Goal: Transaction & Acquisition: Purchase product/service

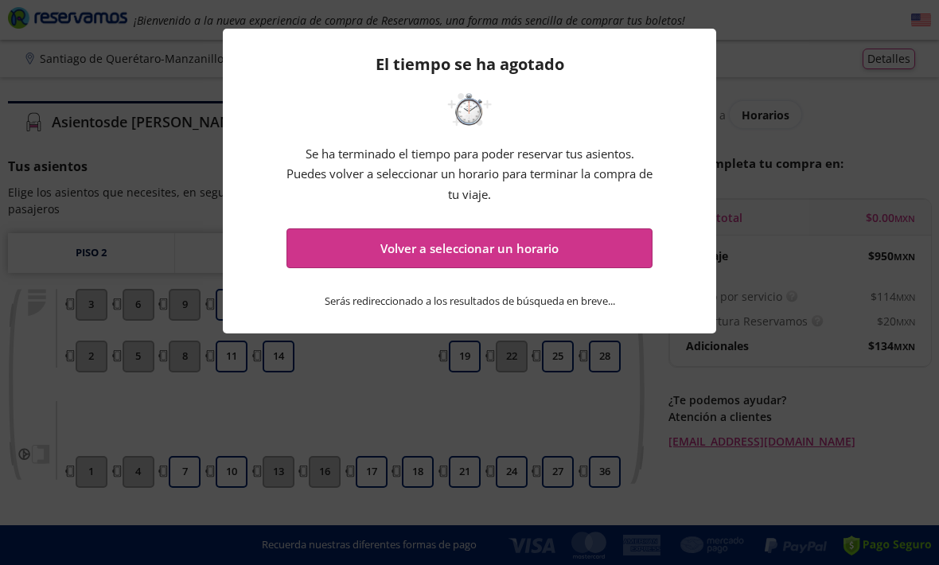
scroll to position [88, 0]
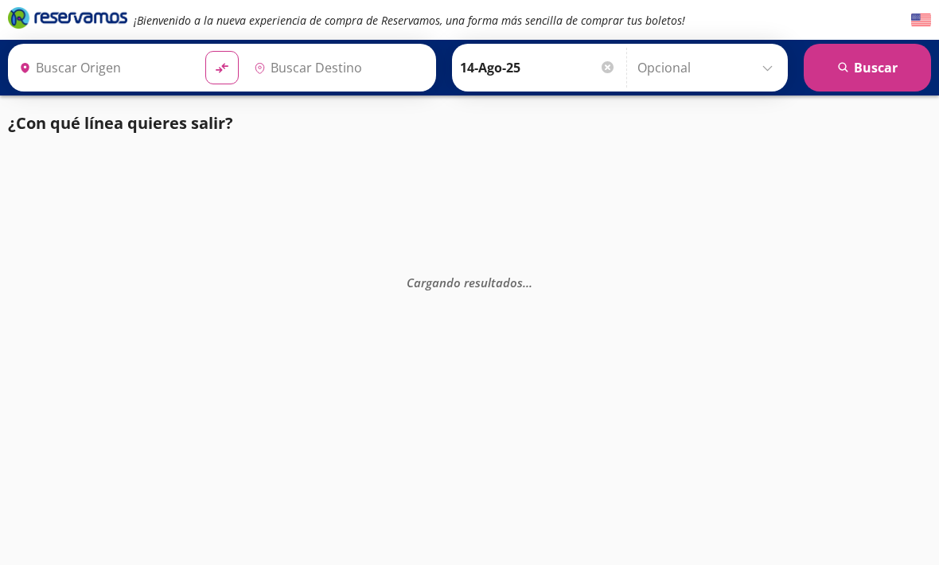
type input "Manzanillo, Colima"
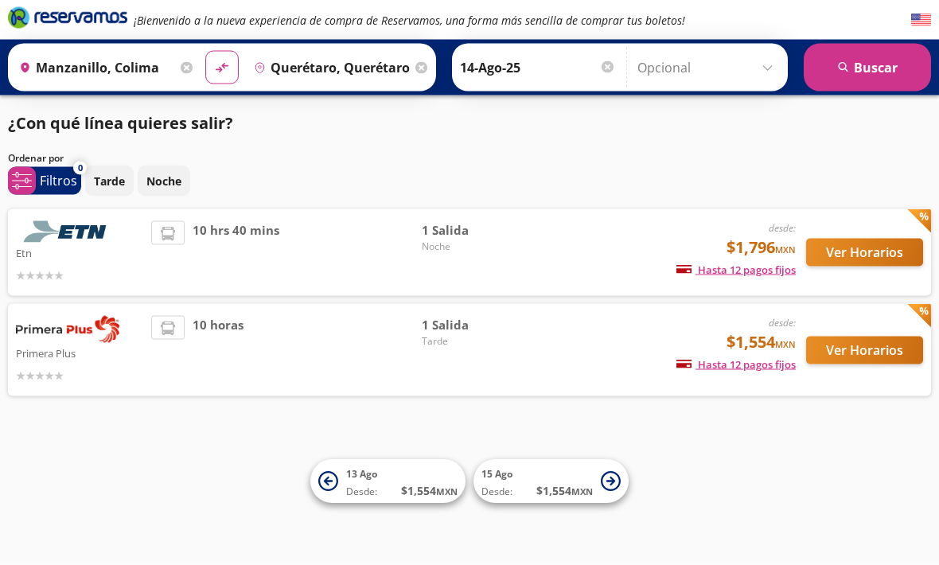
click at [77, 273] on div at bounding box center [79, 274] width 127 height 19
click at [845, 250] on button "Ver Horarios" at bounding box center [864, 253] width 117 height 28
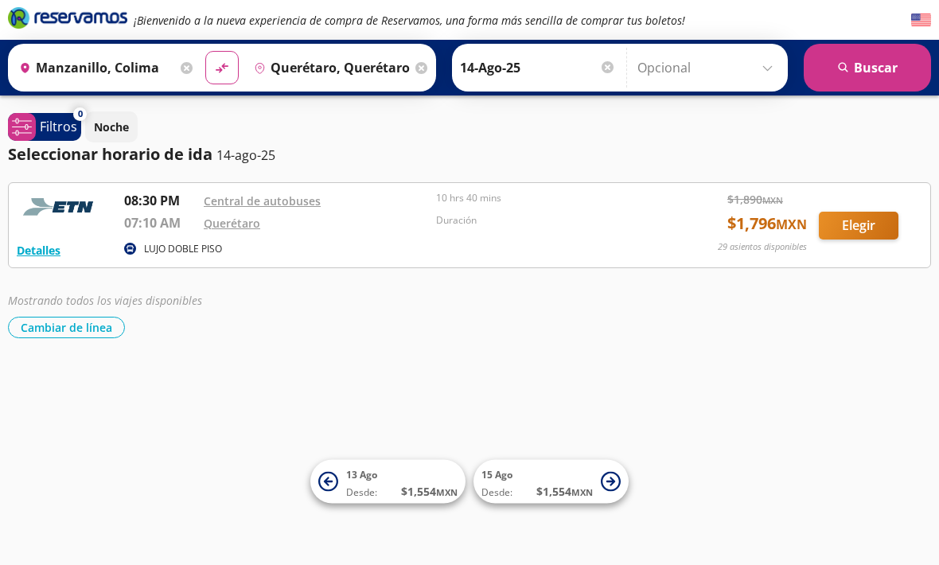
click at [62, 211] on img at bounding box center [61, 207] width 88 height 32
click at [28, 255] on button "Detalles" at bounding box center [39, 250] width 44 height 17
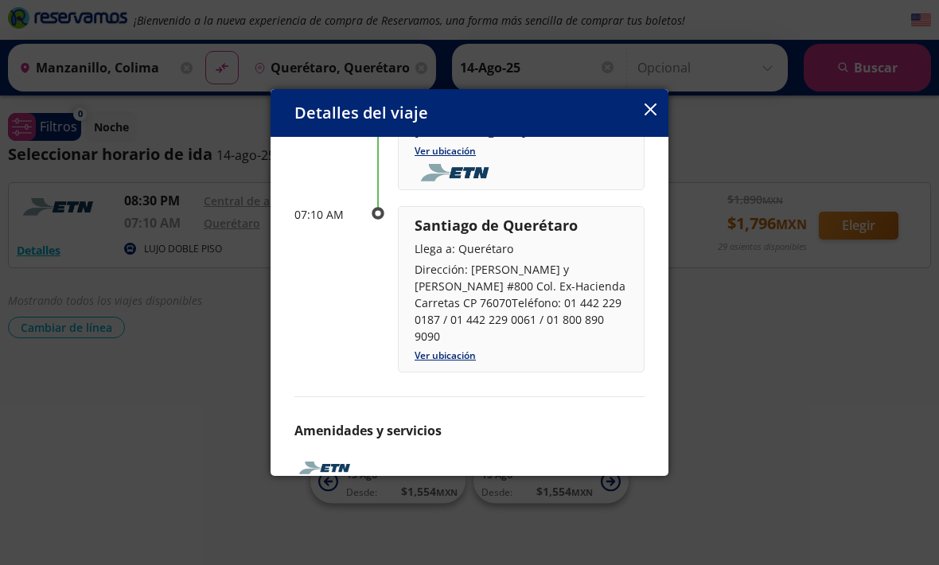
scroll to position [173, 0]
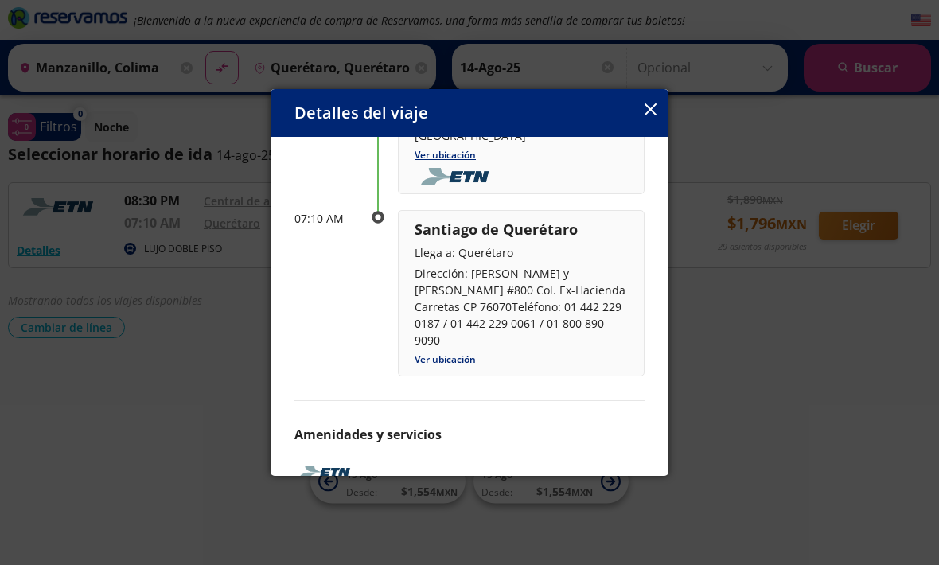
click at [646, 115] on icon "button" at bounding box center [650, 109] width 12 height 12
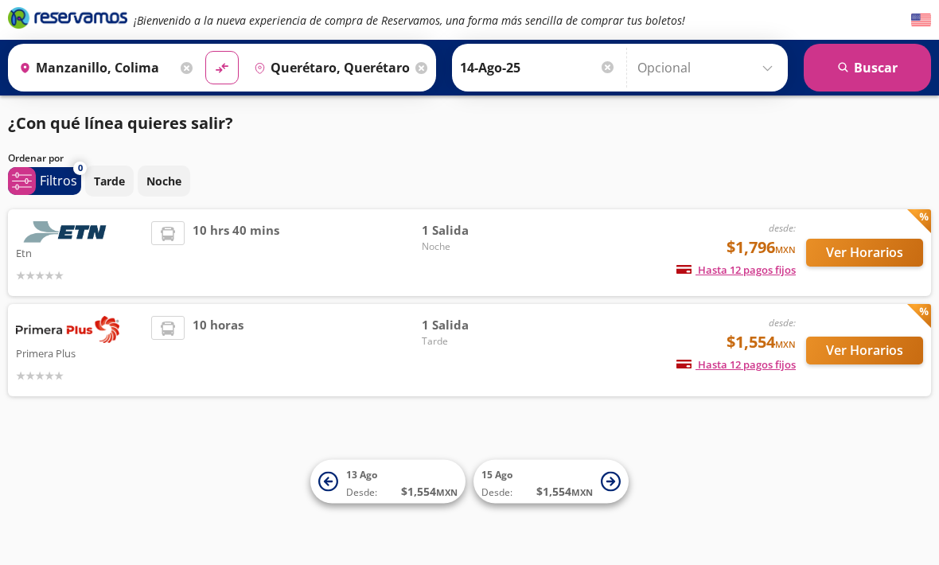
click at [397, 75] on input "Querétaro, Querétaro" at bounding box center [329, 68] width 164 height 40
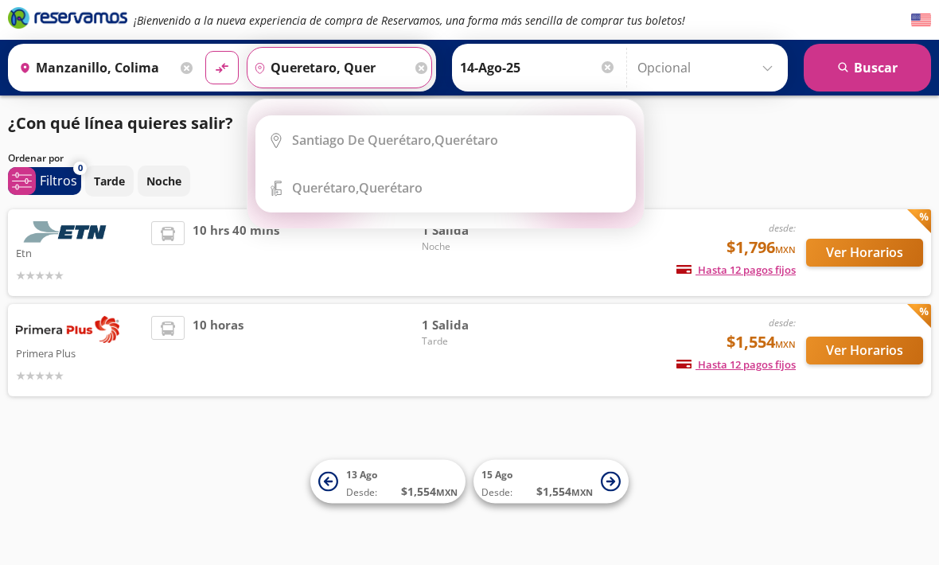
click at [321, 127] on li "City Icon [GEOGRAPHIC_DATA], [GEOGRAPHIC_DATA]" at bounding box center [445, 140] width 379 height 48
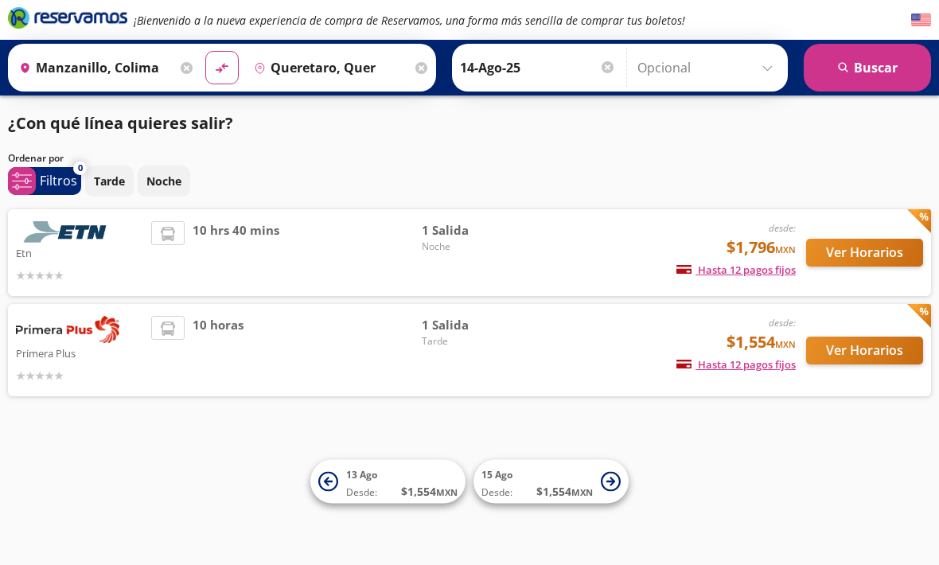
type input "Santiago de Querétaro, [GEOGRAPHIC_DATA]"
click at [900, 68] on button "search [GEOGRAPHIC_DATA]" at bounding box center [866, 68] width 127 height 48
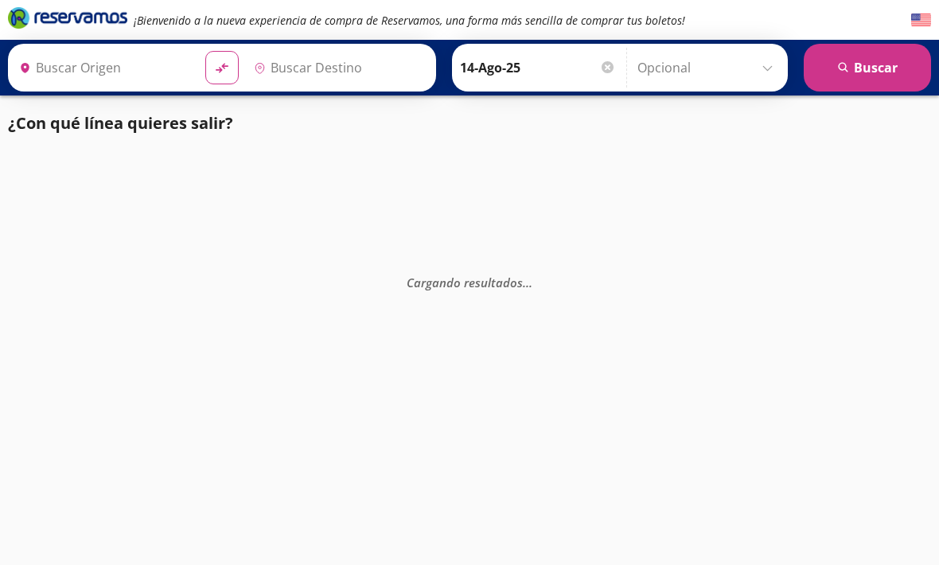
type input "Manzanillo, Colima"
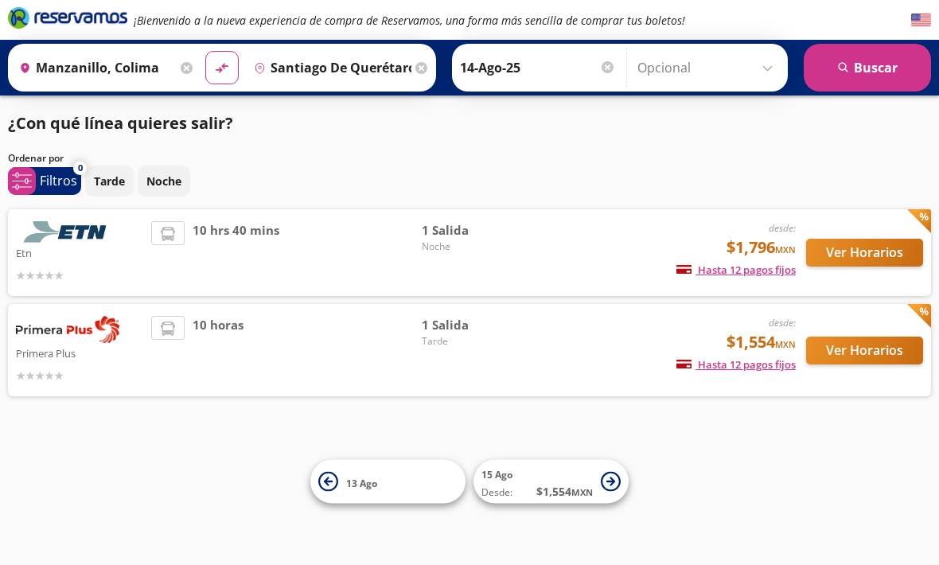
click at [389, 68] on input "Santiago de Querétaro, [GEOGRAPHIC_DATA]" at bounding box center [329, 68] width 164 height 40
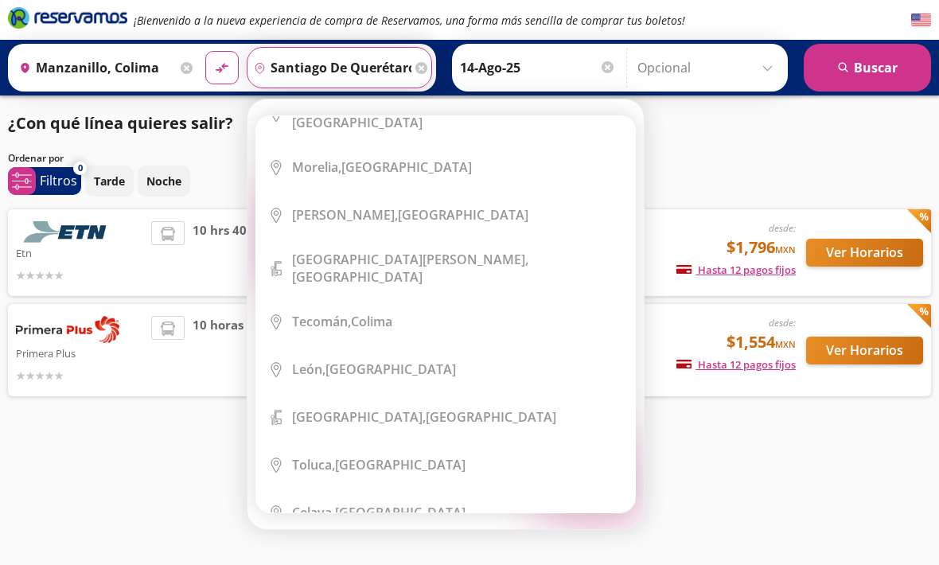
scroll to position [230, 0]
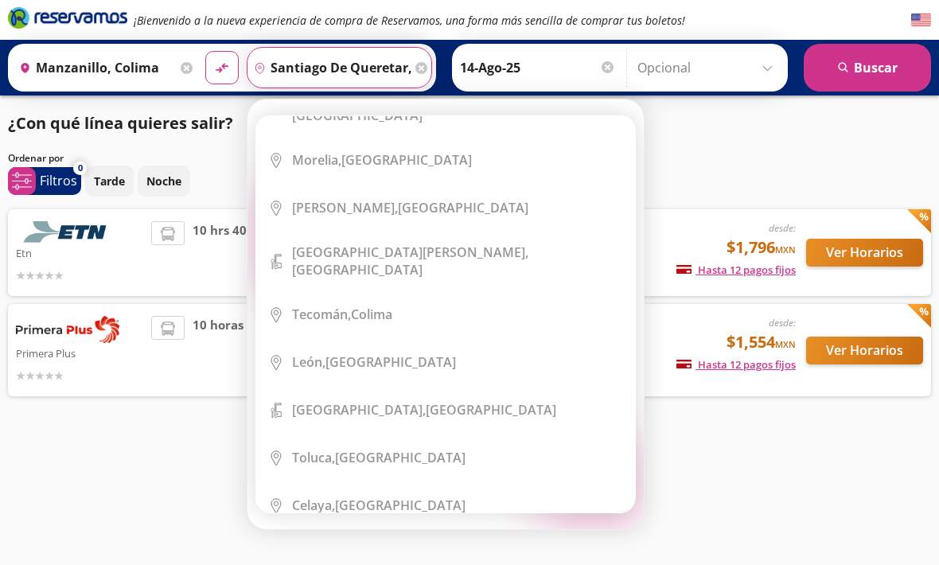
type input "santiago de queretar, quer"
click at [427, 68] on icon at bounding box center [421, 68] width 12 height 12
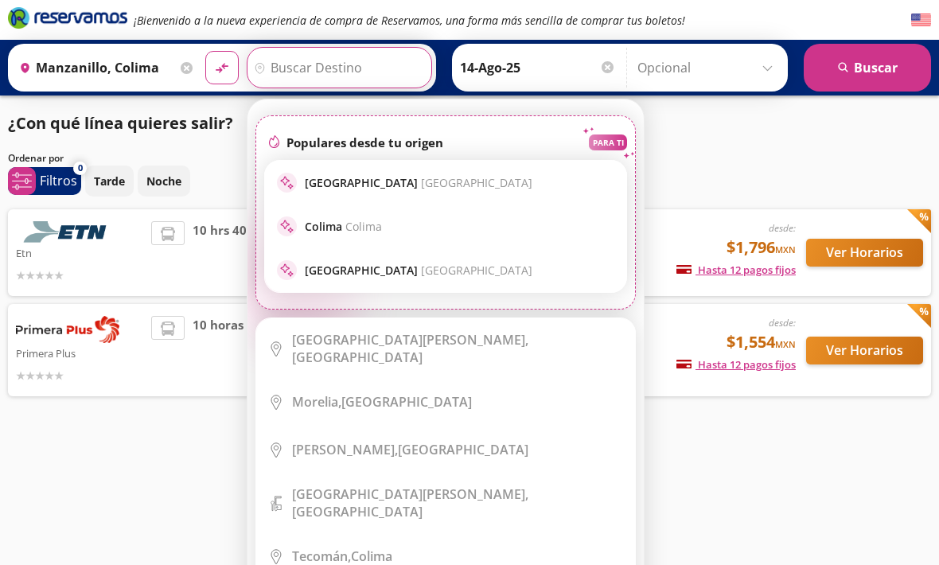
scroll to position [0, 0]
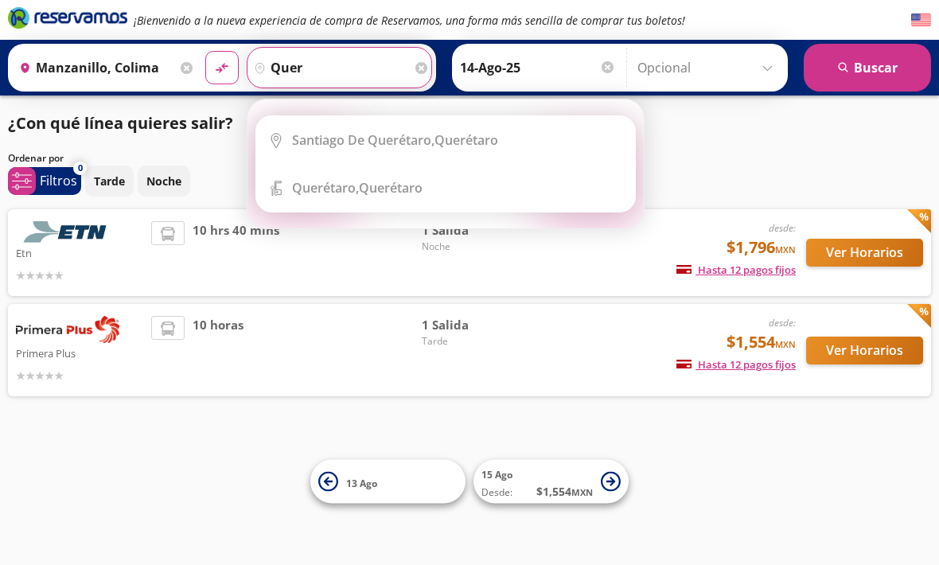
click at [317, 179] on b "Querétaro," at bounding box center [325, 188] width 67 height 18
type input "Querétaro, Querétaro"
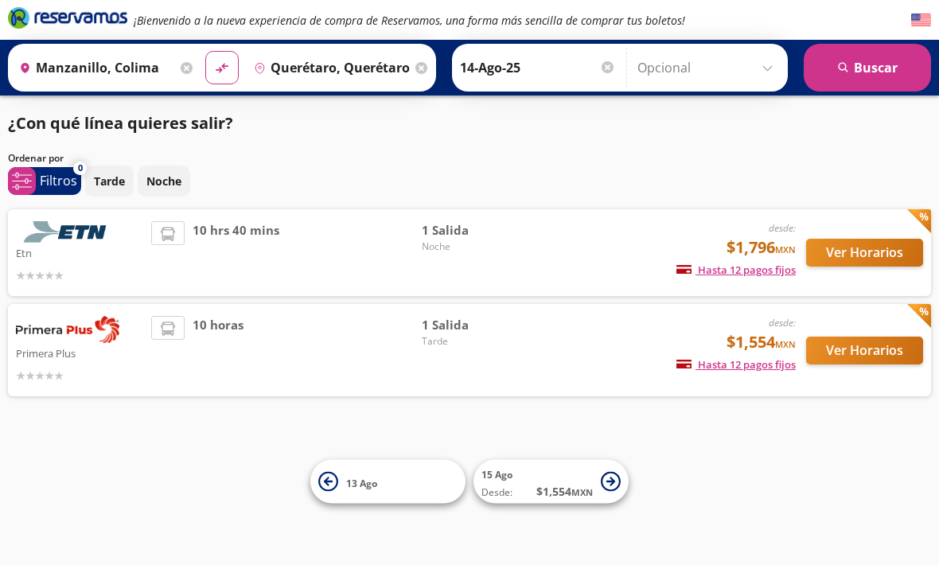
click at [883, 82] on button "search [GEOGRAPHIC_DATA]" at bounding box center [866, 68] width 127 height 48
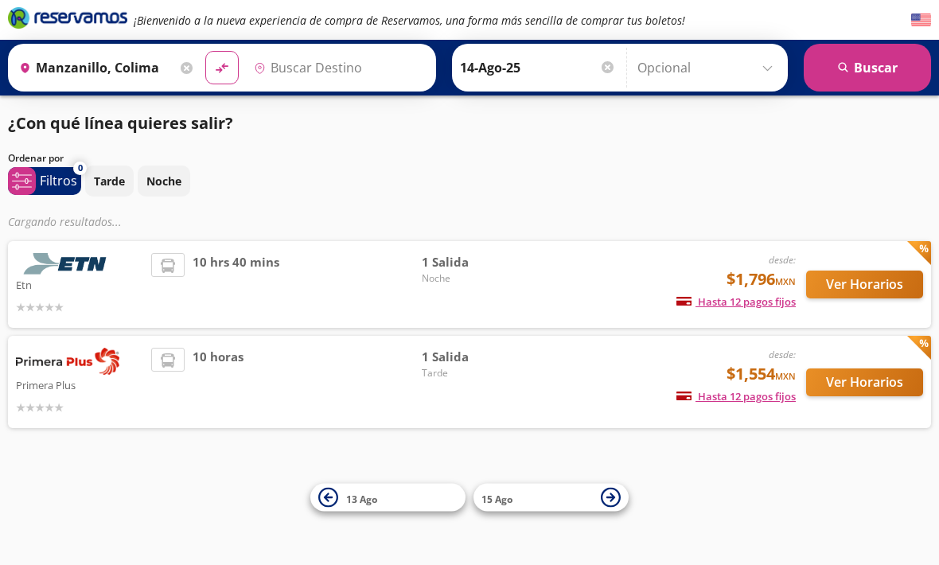
type input "Querétaro, Querétaro"
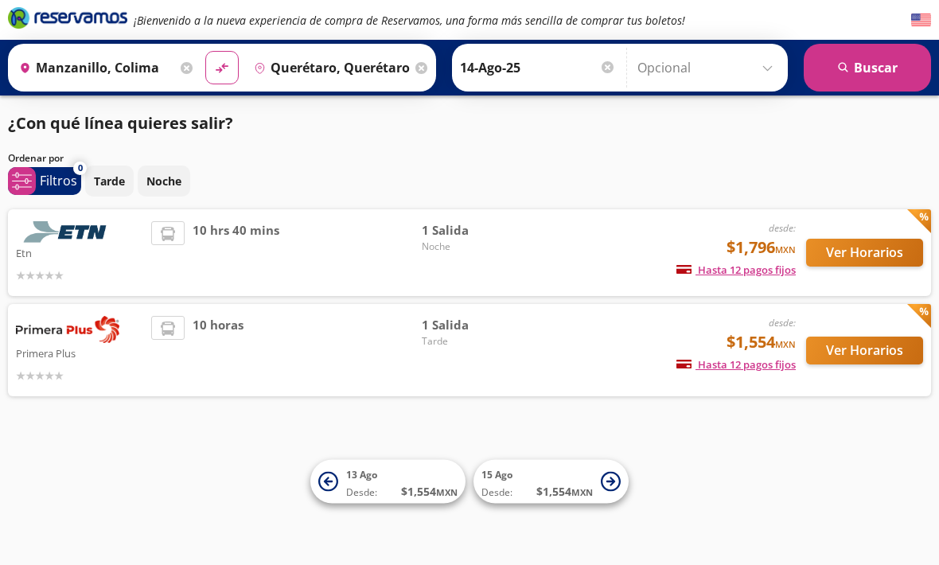
click at [867, 250] on button "Ver Horarios" at bounding box center [864, 253] width 117 height 28
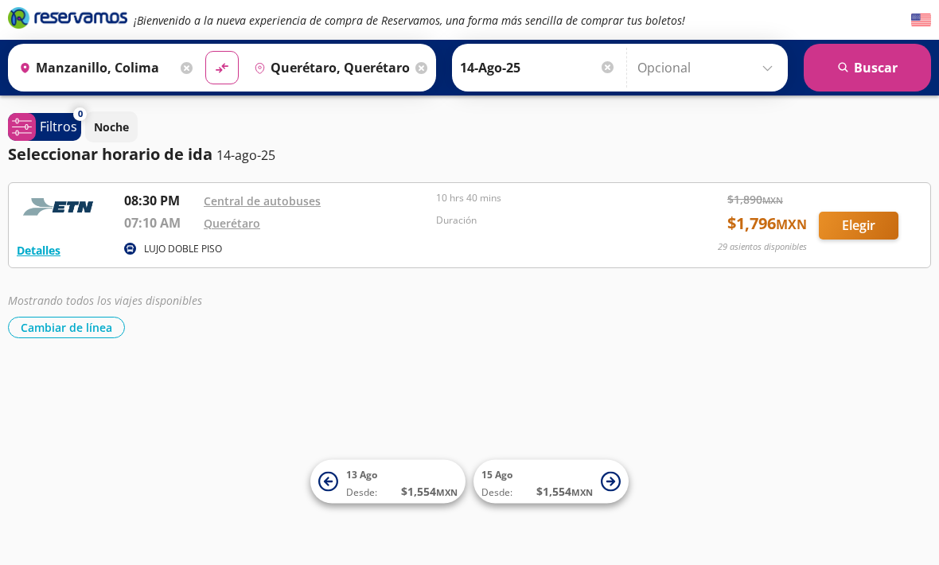
click at [281, 243] on div "LUJO DOBLE PISO" at bounding box center [391, 249] width 535 height 19
click at [80, 60] on input "Manzanillo, Colima" at bounding box center [95, 68] width 164 height 40
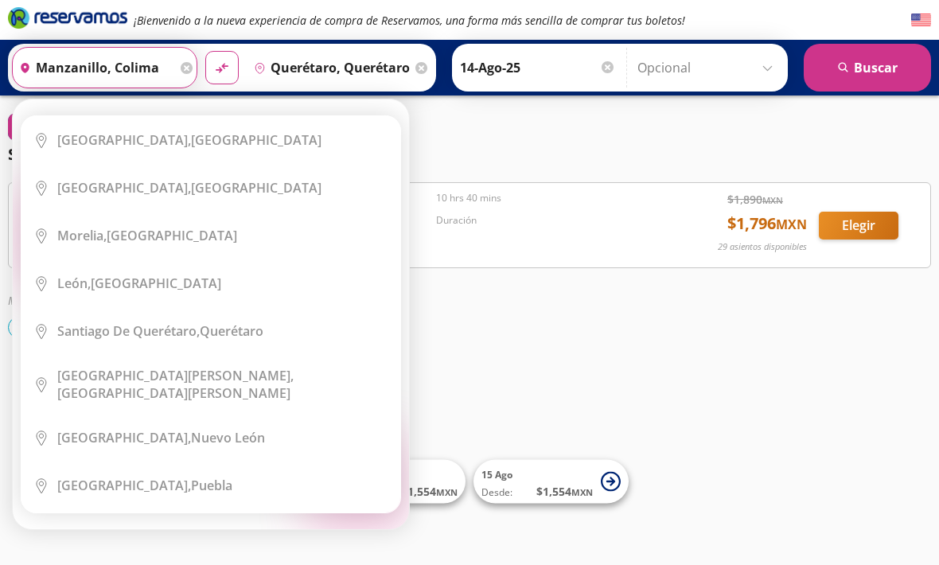
click at [455, 154] on div "Seleccionar horario de ida [DATE]" at bounding box center [469, 154] width 923 height 24
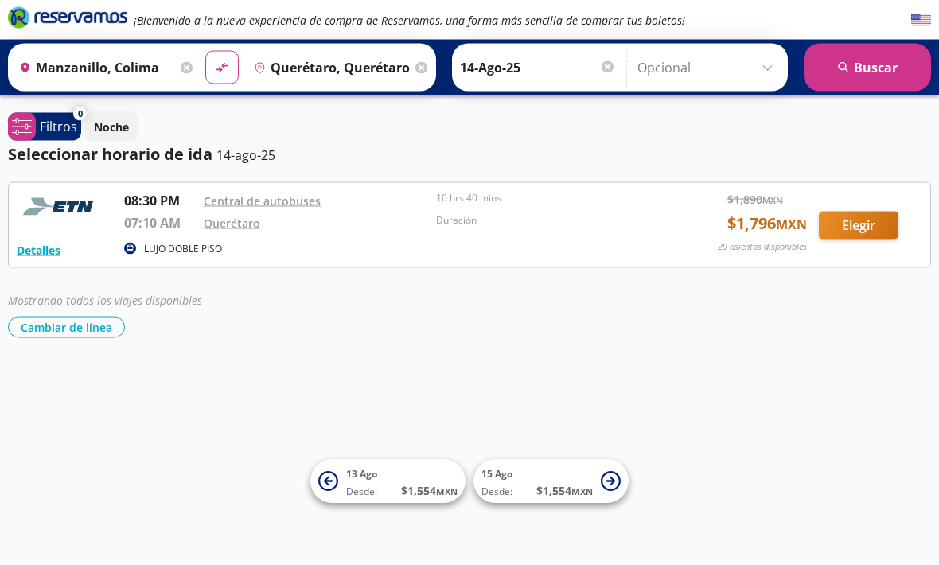
click at [883, 221] on button "Elegir" at bounding box center [859, 226] width 80 height 28
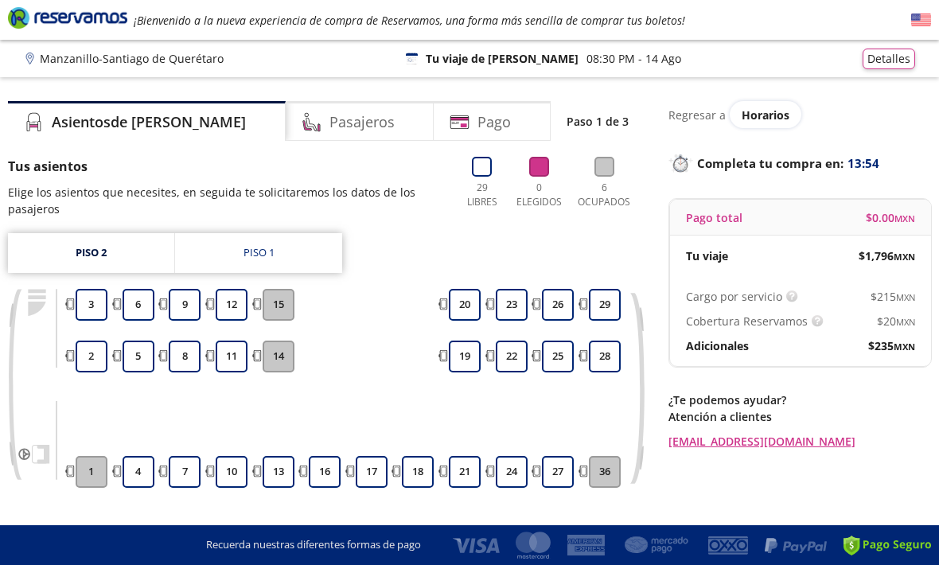
click at [236, 342] on button "11" at bounding box center [232, 356] width 32 height 32
click at [229, 301] on button "12" at bounding box center [232, 305] width 32 height 32
click at [207, 253] on link "Piso 1" at bounding box center [258, 253] width 167 height 40
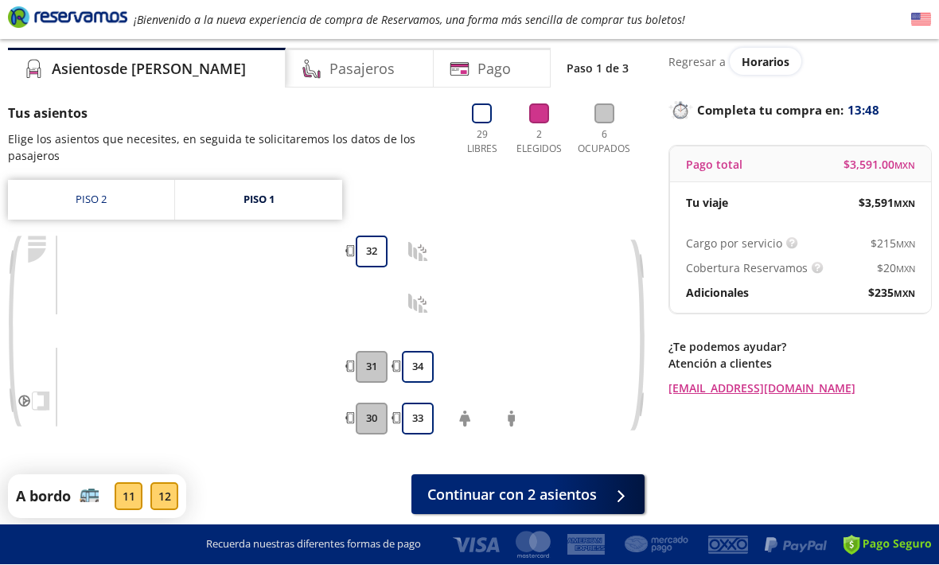
scroll to position [53, 0]
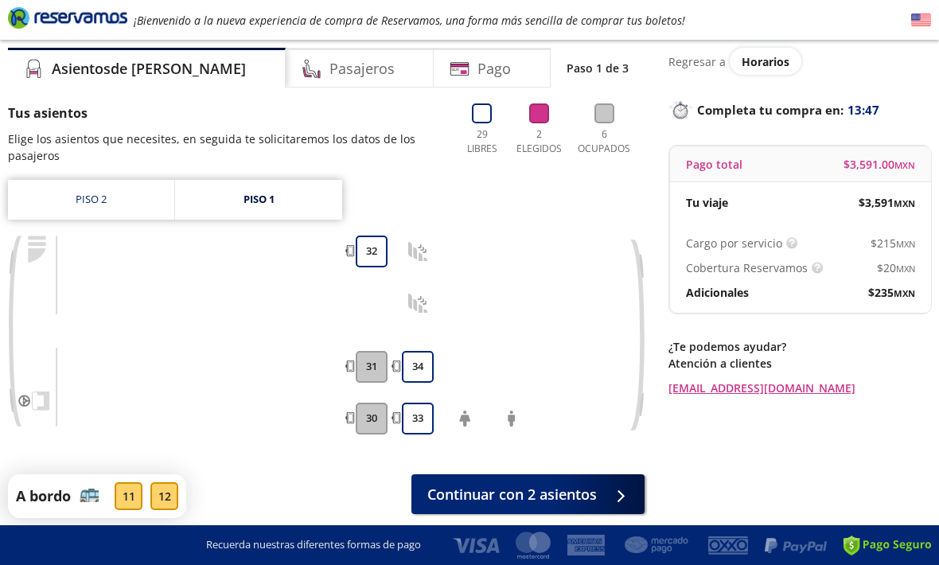
click at [93, 196] on link "Piso 2" at bounding box center [91, 200] width 166 height 40
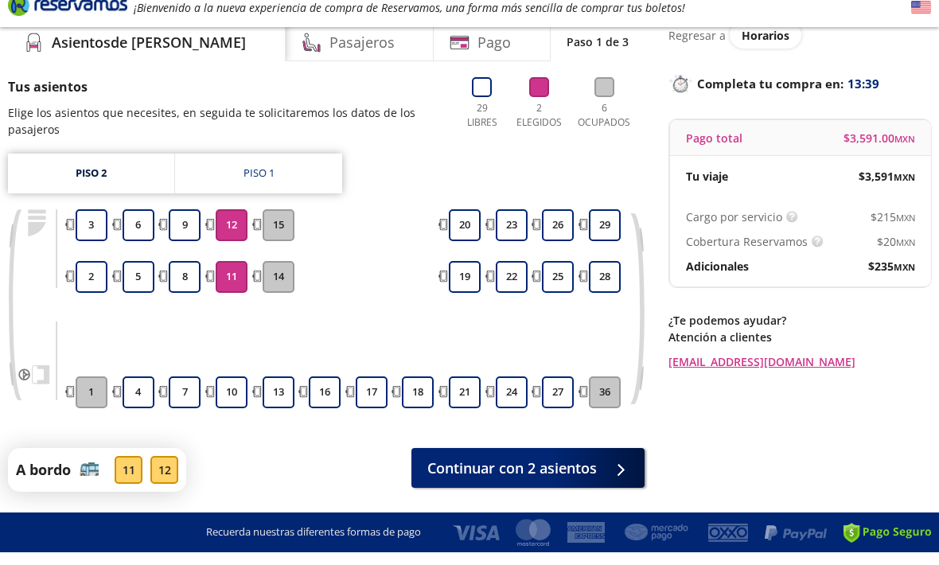
scroll to position [65, 0]
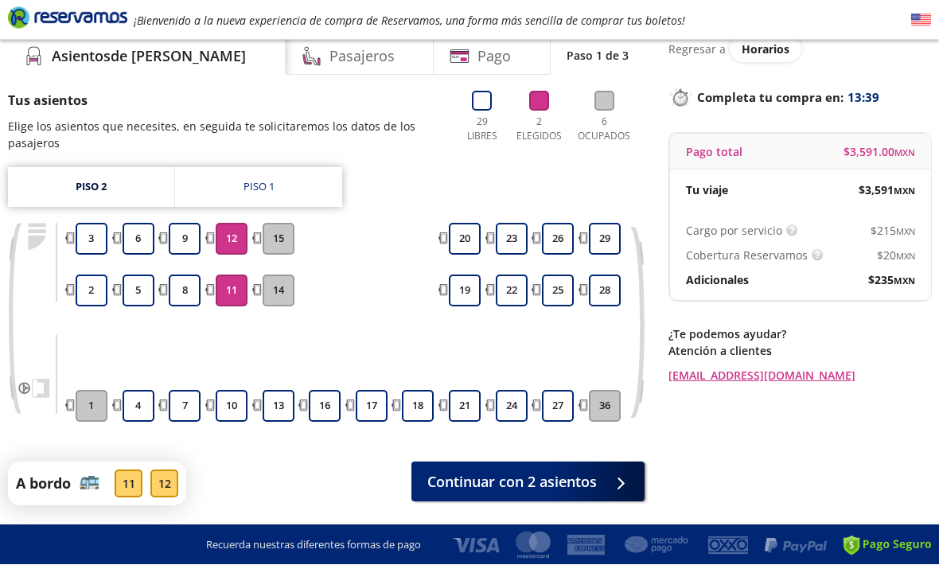
click at [495, 482] on span "Continuar con 2 asientos" at bounding box center [511, 482] width 169 height 21
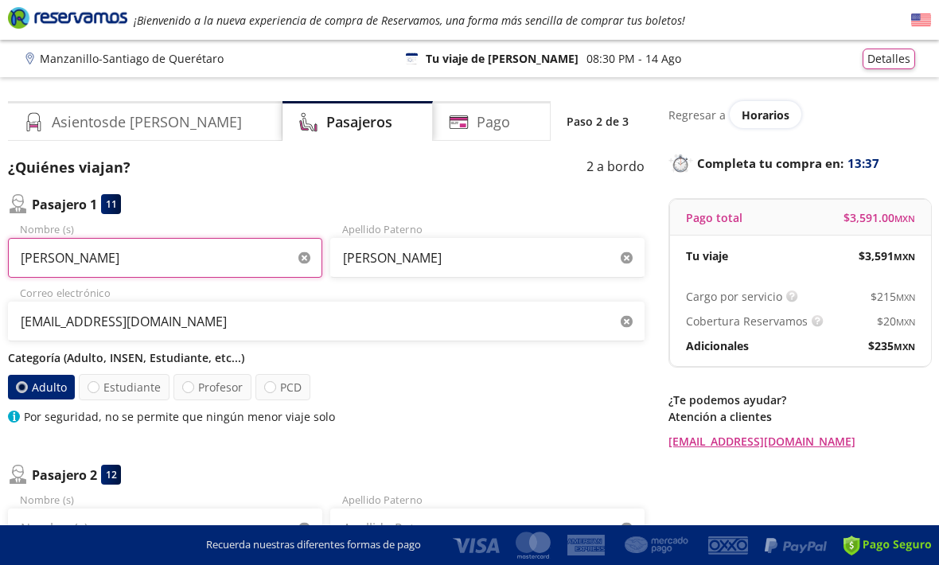
click at [152, 250] on input "[PERSON_NAME]" at bounding box center [165, 258] width 314 height 40
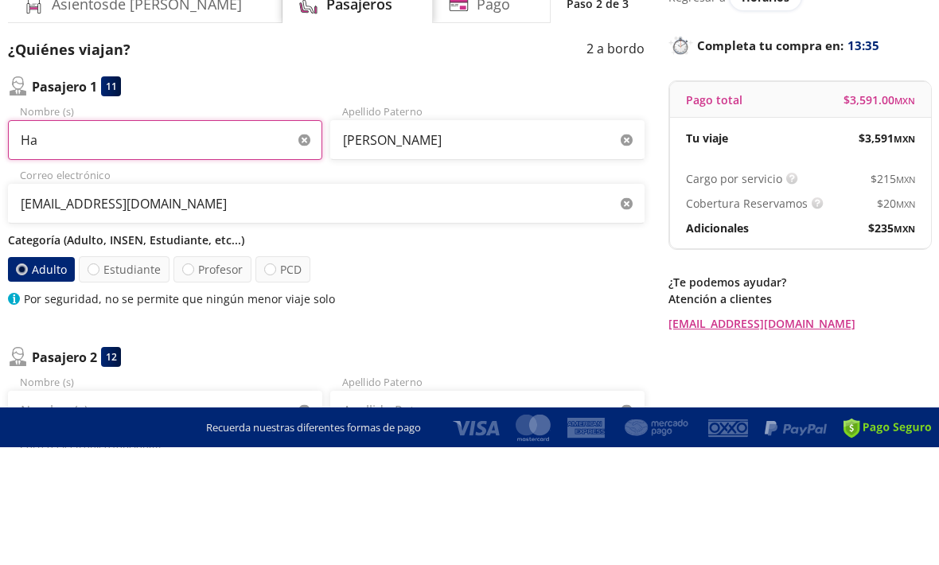
type input "H"
type input "[PERSON_NAME]"
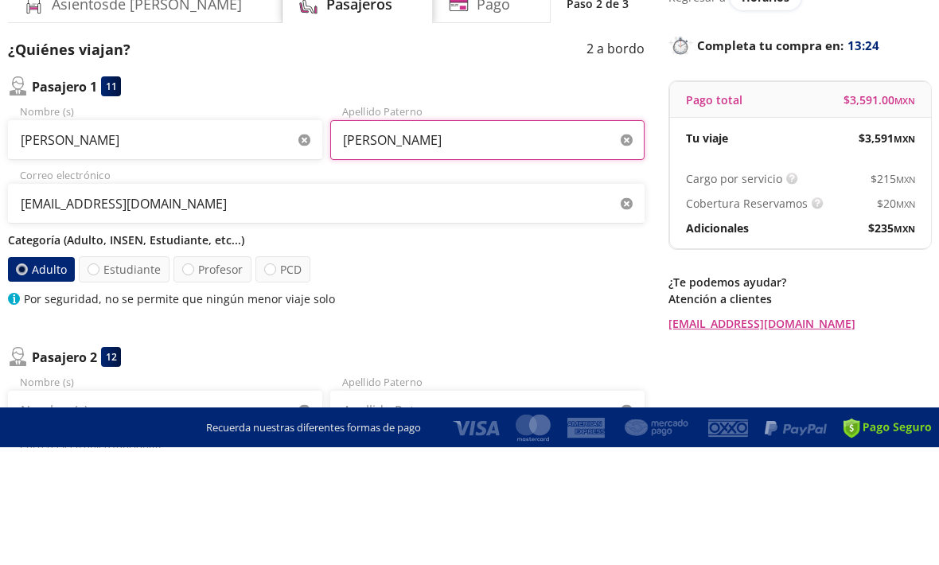
click at [522, 238] on input "[PERSON_NAME]" at bounding box center [487, 258] width 314 height 40
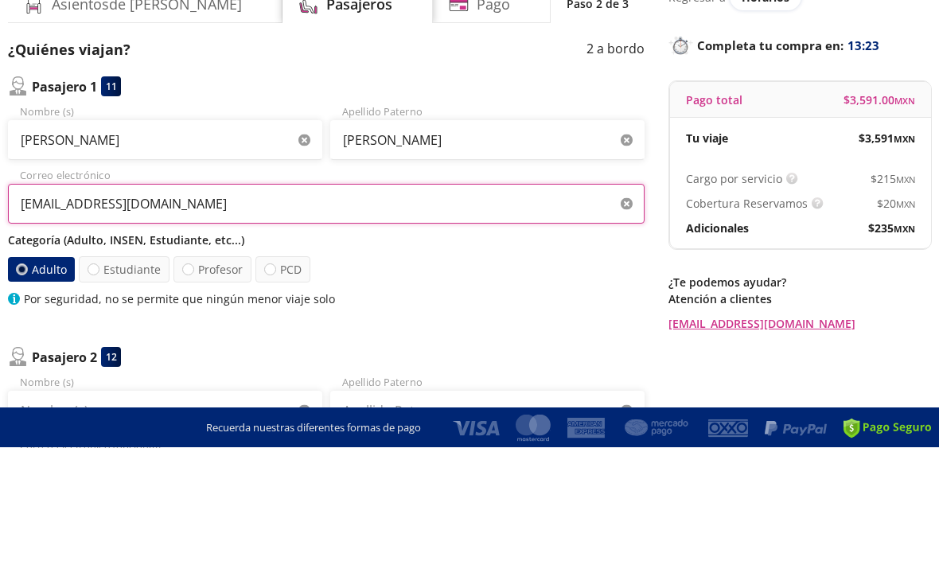
click at [497, 301] on input "[EMAIL_ADDRESS][DOMAIN_NAME]" at bounding box center [326, 321] width 636 height 40
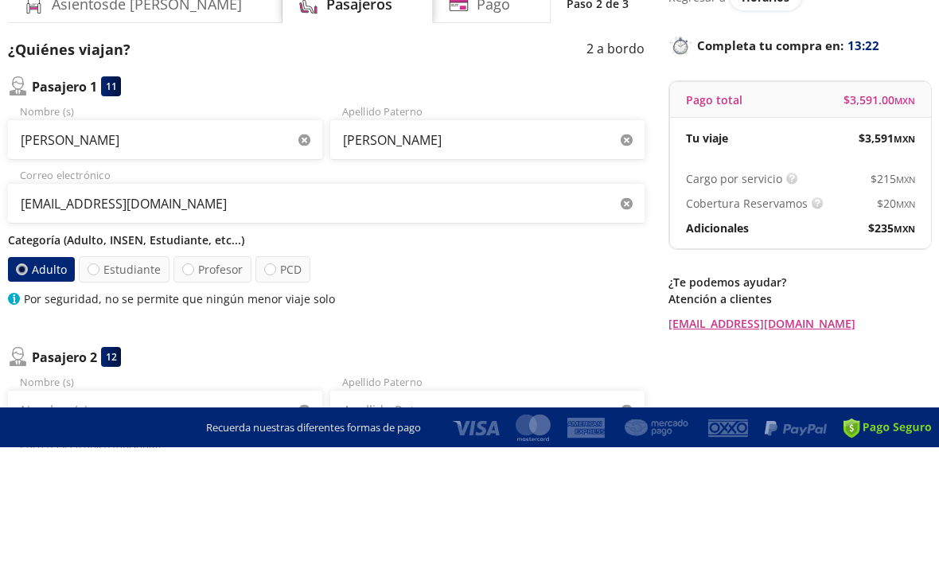
click at [631, 316] on icon "button" at bounding box center [626, 322] width 12 height 12
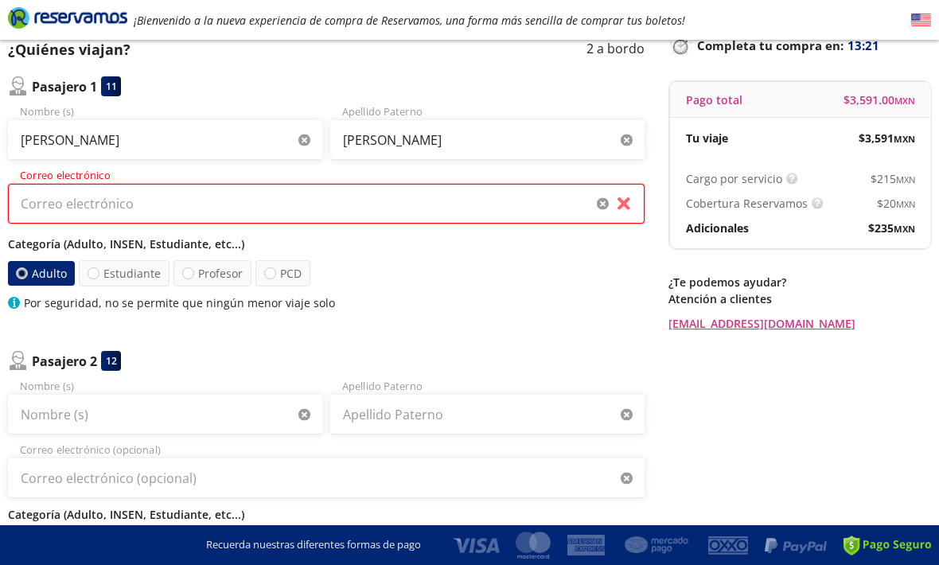
click at [614, 210] on input "Correo electrónico" at bounding box center [326, 204] width 636 height 40
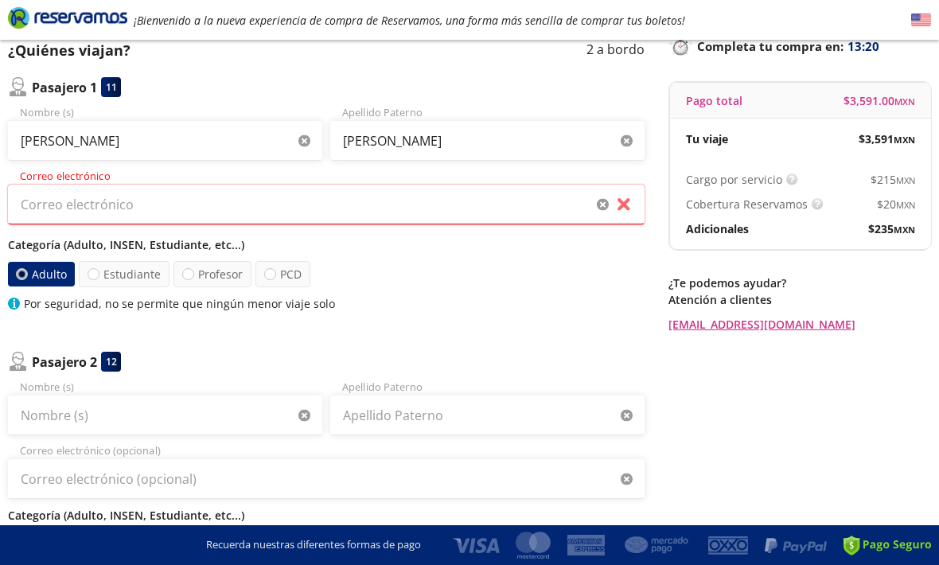
click at [603, 200] on icon "button" at bounding box center [603, 205] width 12 height 12
click at [600, 198] on icon "button" at bounding box center [603, 204] width 12 height 12
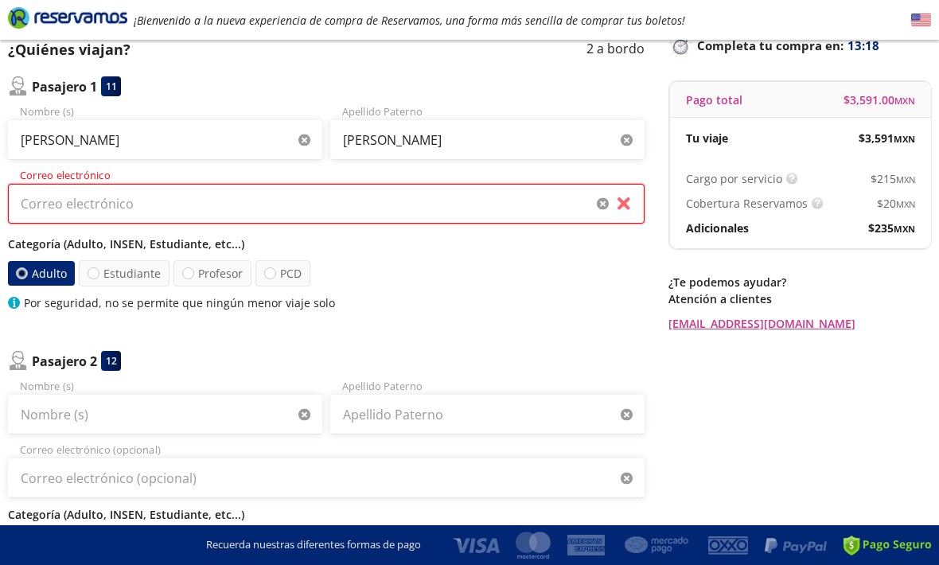
click at [593, 203] on input "Correo electrónico" at bounding box center [326, 204] width 636 height 40
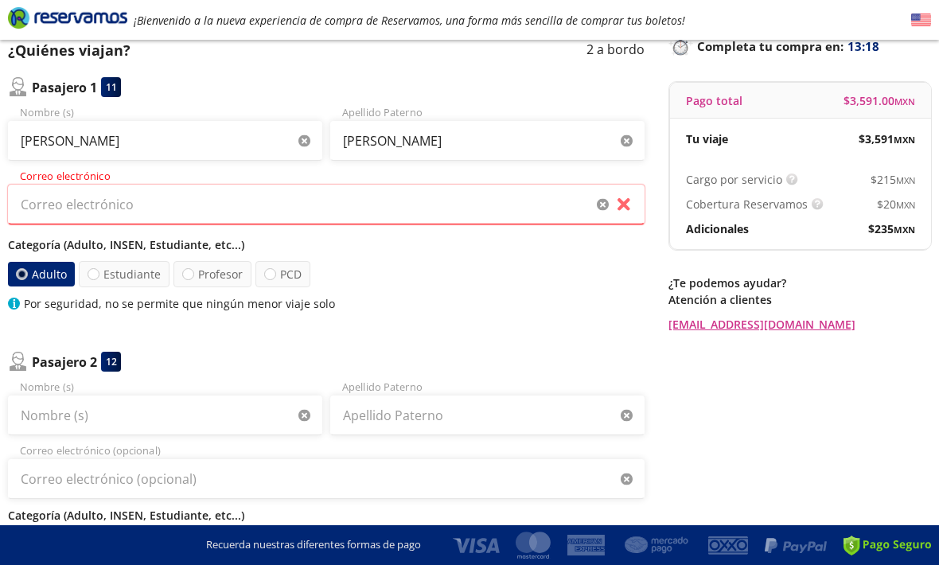
click at [608, 199] on icon "button" at bounding box center [603, 205] width 12 height 12
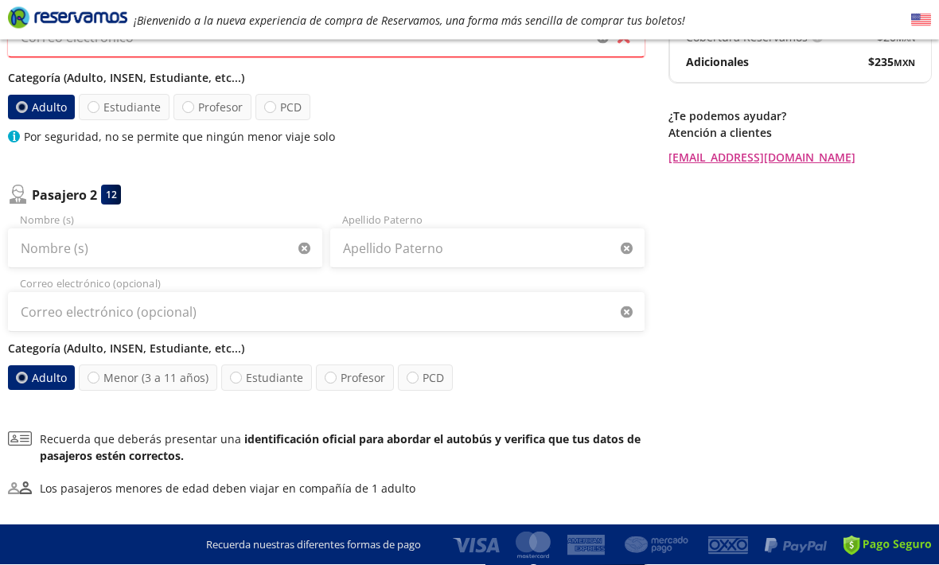
scroll to position [284, 0]
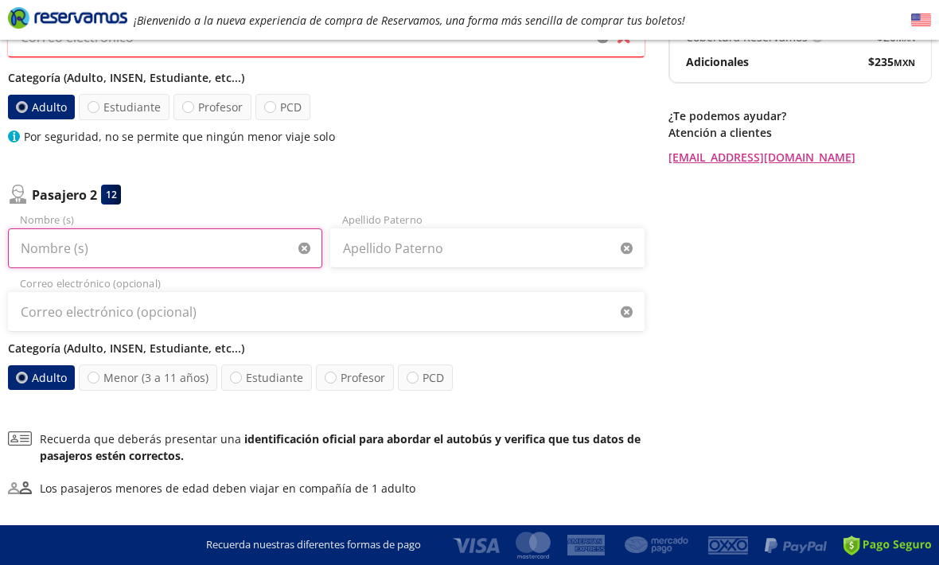
click at [106, 243] on input "Nombre (s)" at bounding box center [165, 248] width 314 height 40
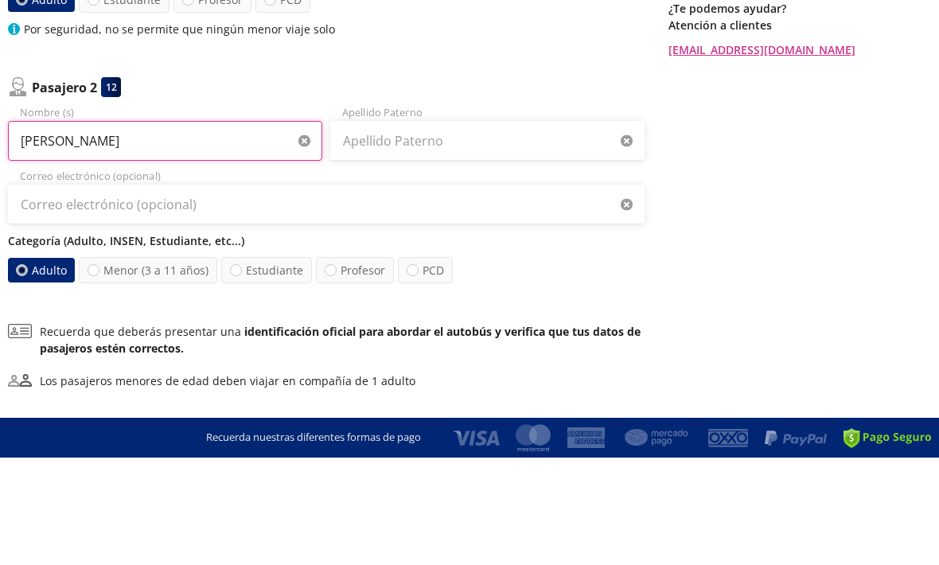
type input "[PERSON_NAME]"
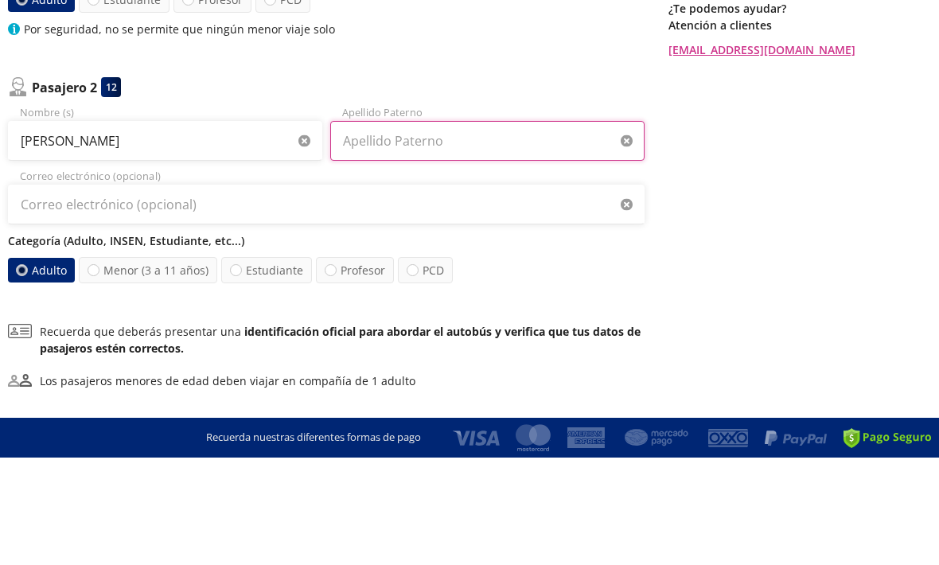
click at [469, 228] on input "Apellido Paterno" at bounding box center [487, 248] width 314 height 40
type input "Chon"
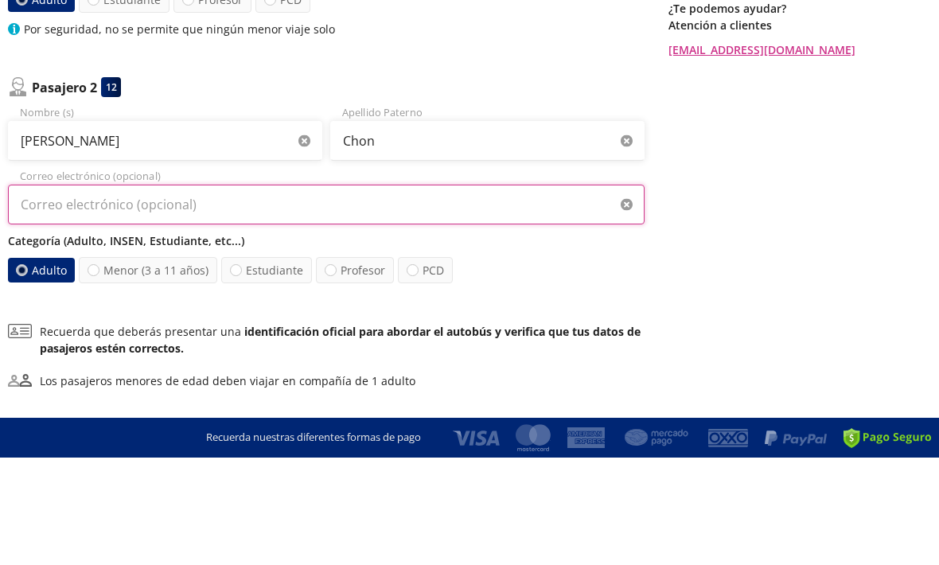
click at [157, 292] on input "Correo electrónico (opcional)" at bounding box center [326, 312] width 636 height 40
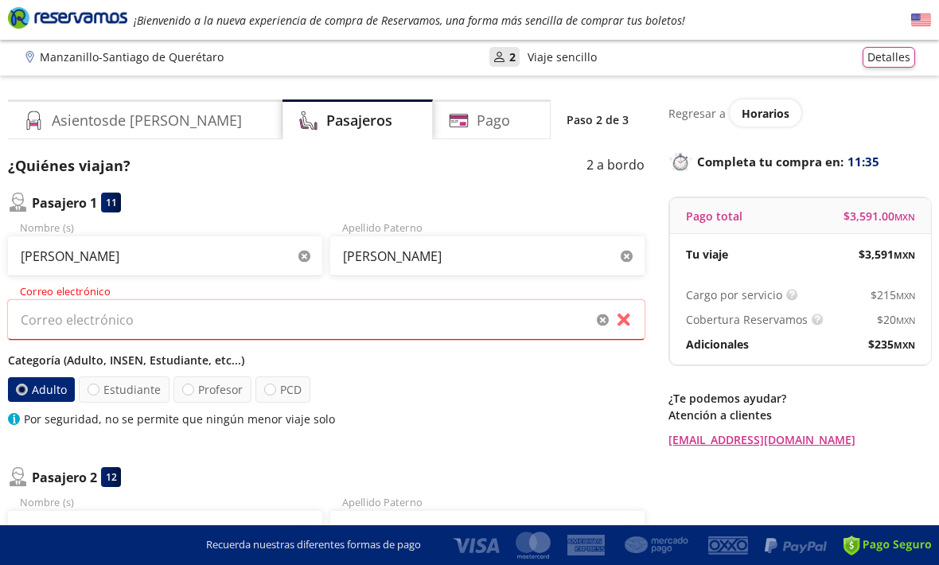
scroll to position [0, 0]
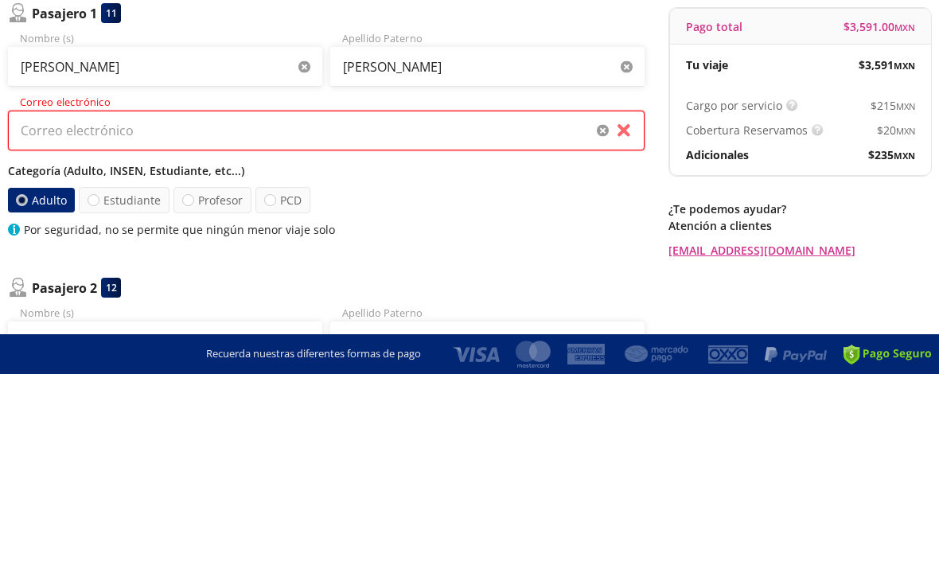
click at [119, 301] on input "Correo electrónico" at bounding box center [326, 321] width 636 height 40
type input "N"
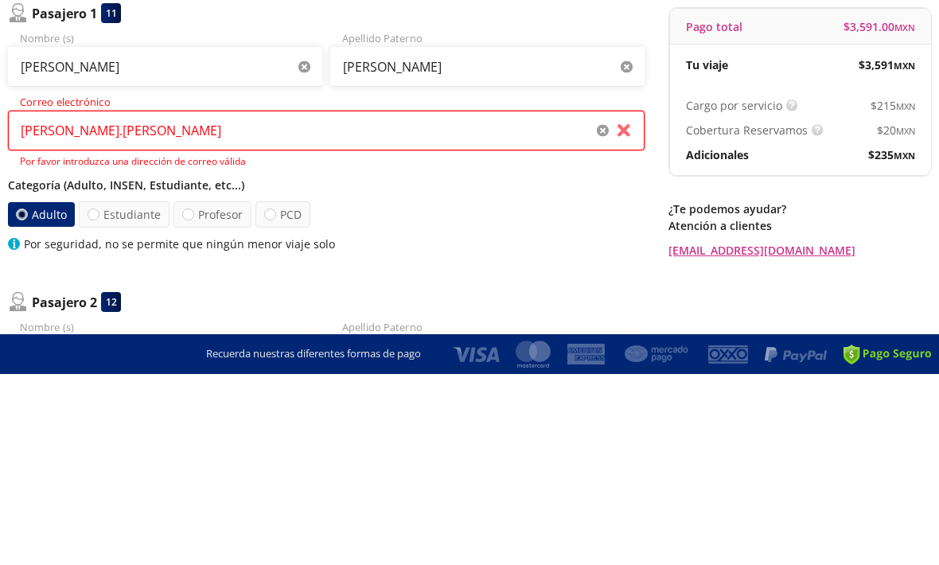
click at [36, 301] on input "[PERSON_NAME].[PERSON_NAME]" at bounding box center [326, 321] width 636 height 40
click at [191, 301] on input "[PERSON_NAME].[PERSON_NAME]" at bounding box center [326, 321] width 636 height 40
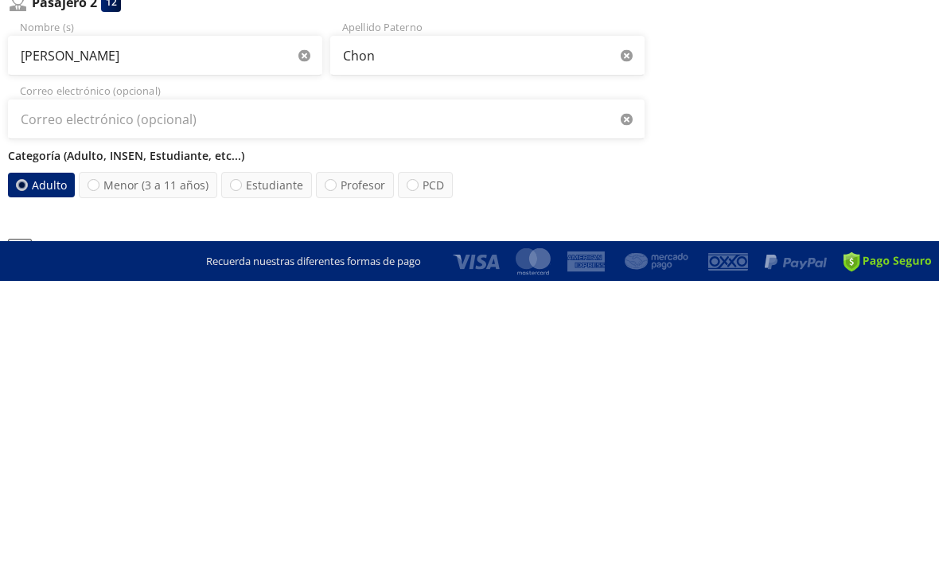
scroll to position [192, 0]
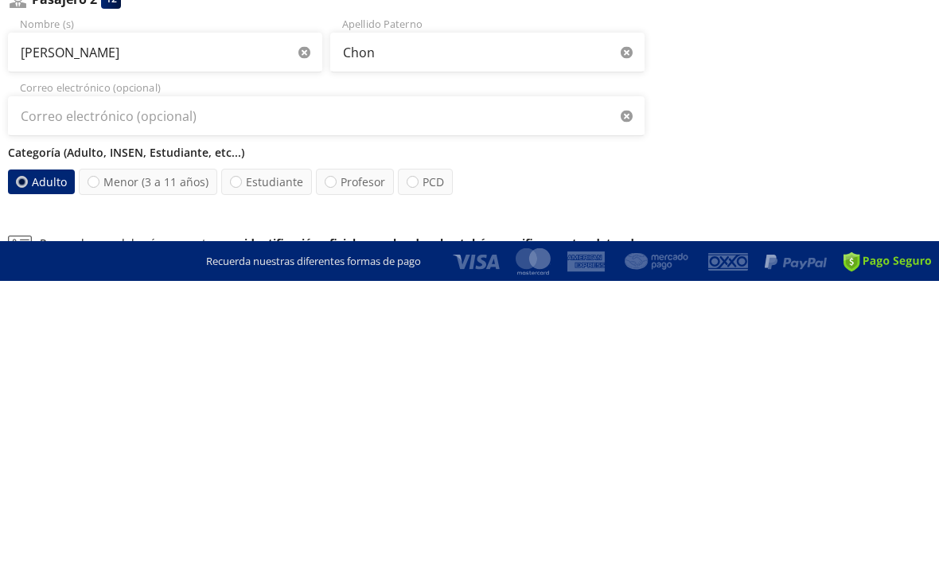
type input "[PERSON_NAME][EMAIL_ADDRESS][PERSON_NAME][DOMAIN_NAME]"
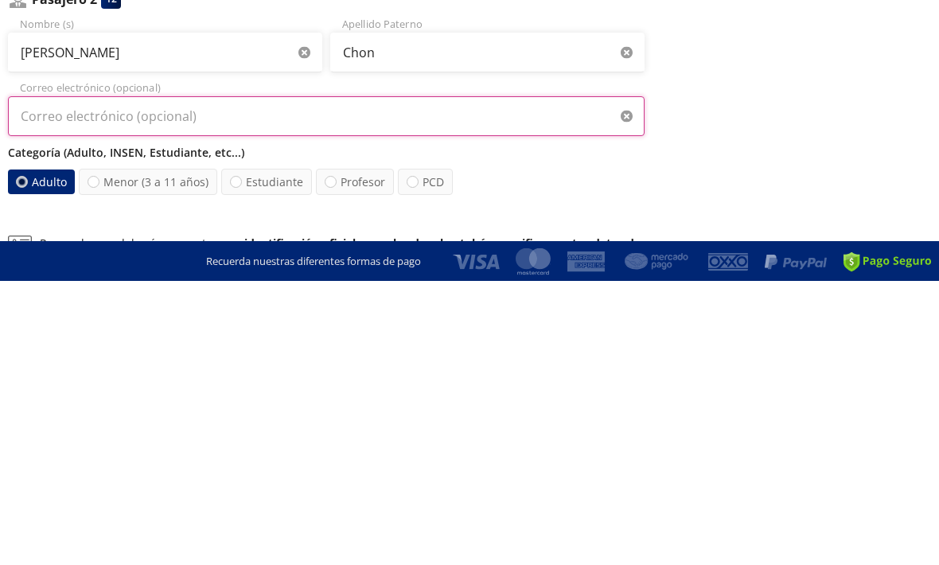
click at [60, 380] on input "Correo electrónico (opcional)" at bounding box center [326, 400] width 636 height 40
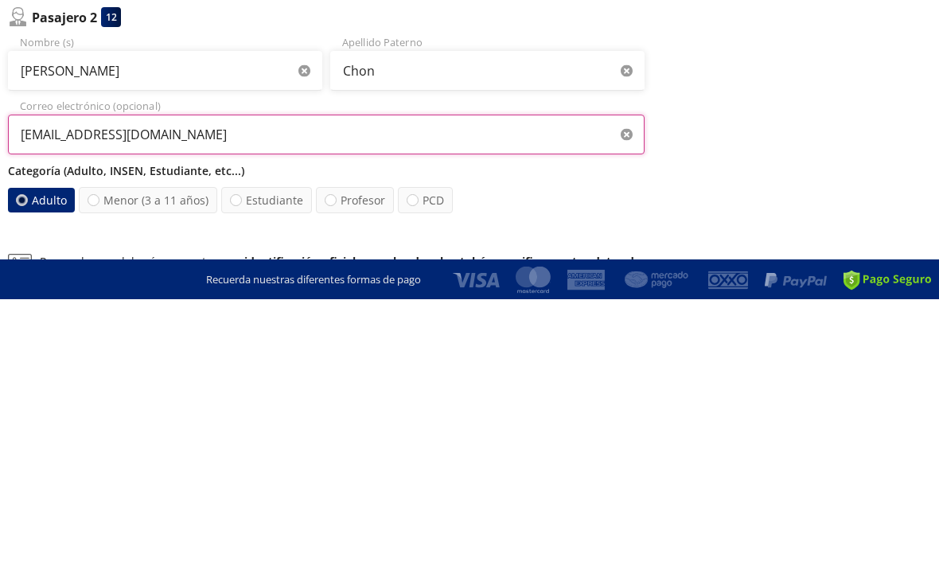
type input "[EMAIL_ADDRESS][DOMAIN_NAME]"
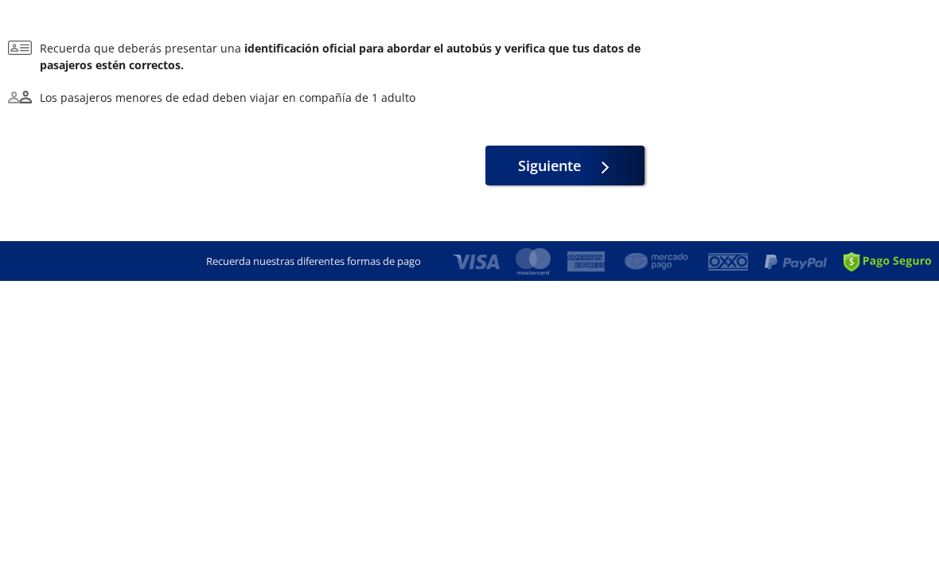
scroll to position [403, 0]
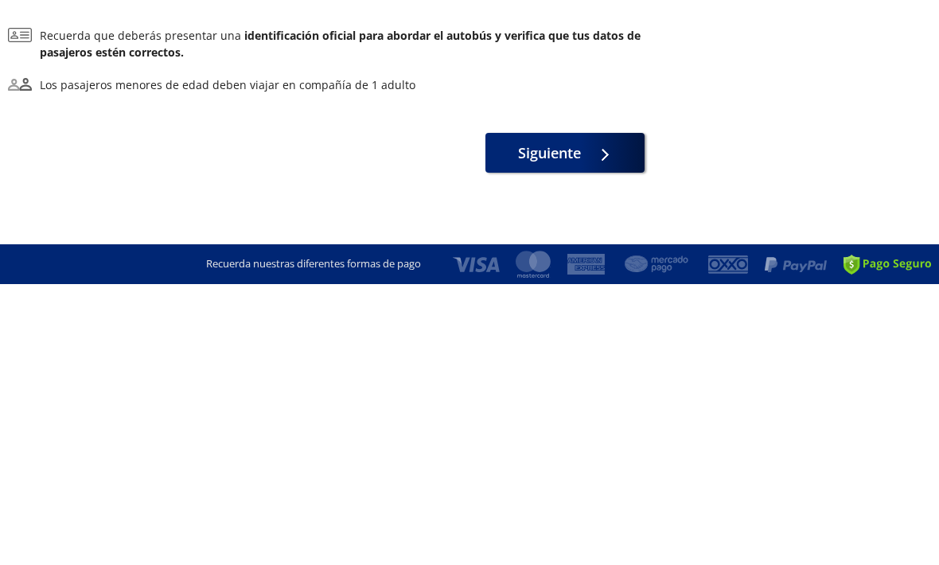
click at [613, 424] on div at bounding box center [601, 434] width 24 height 20
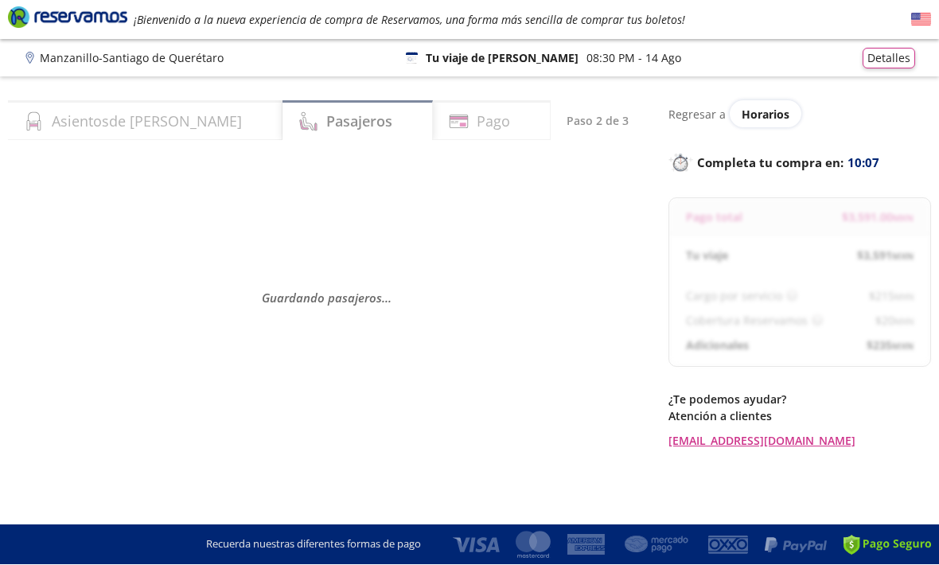
select select "MX"
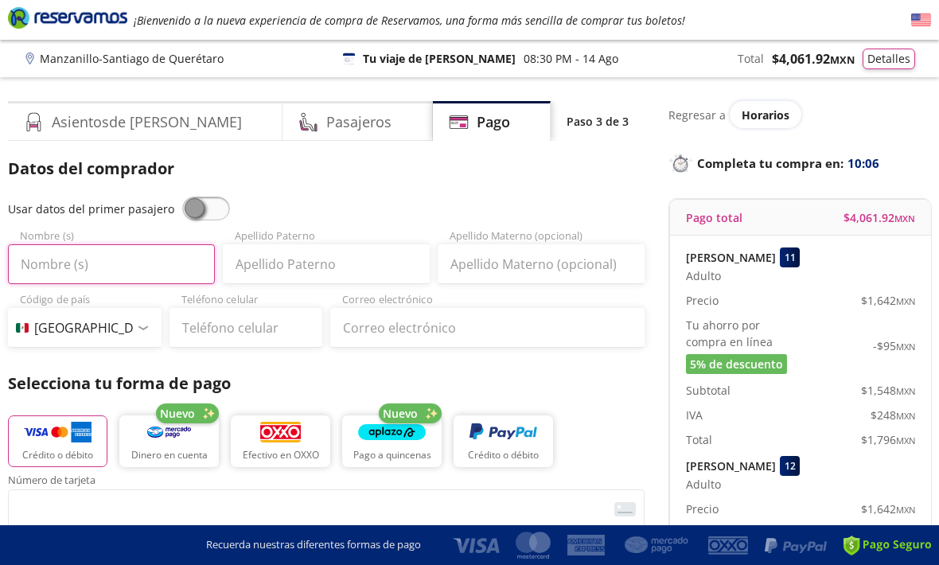
click at [67, 262] on input "Nombre (s)" at bounding box center [111, 264] width 207 height 40
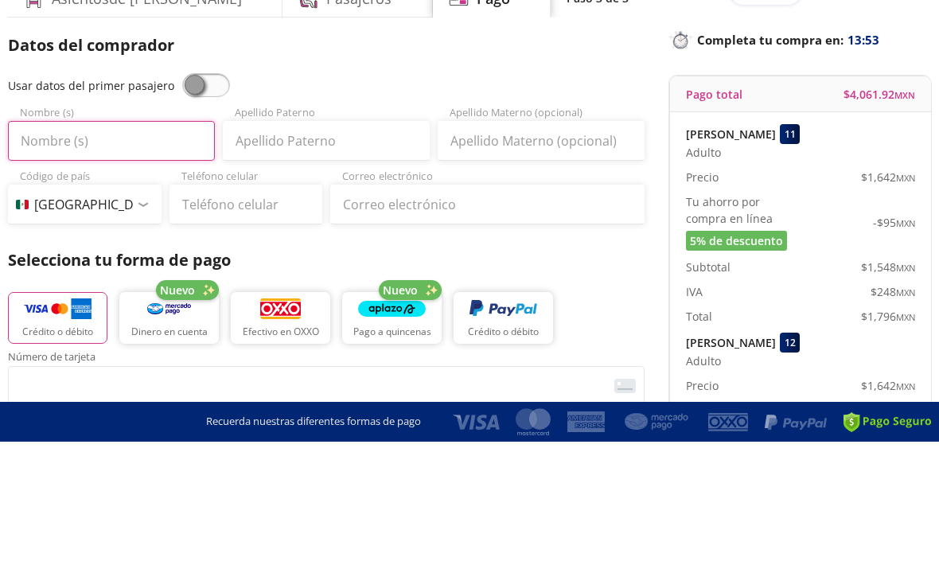
type input "[PERSON_NAME]"
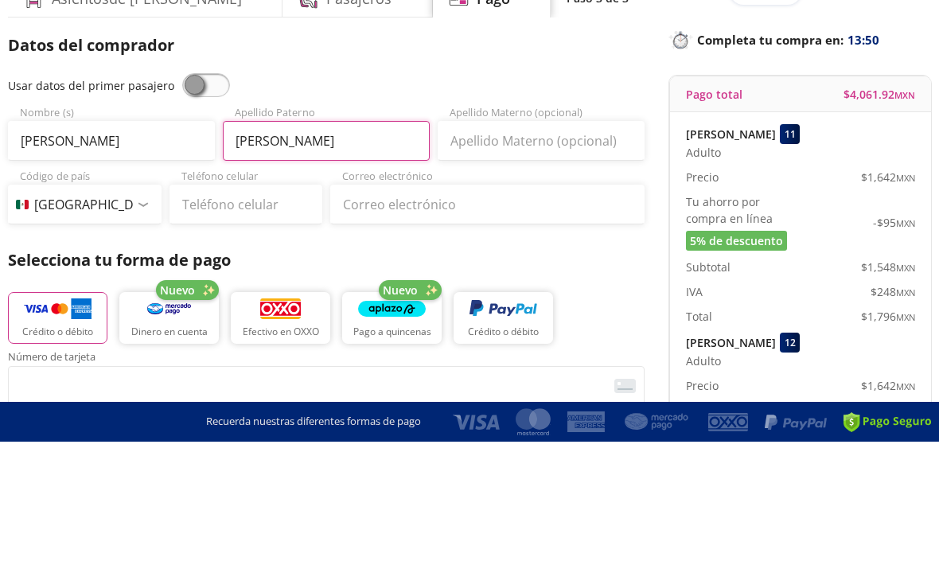
type input "[PERSON_NAME]"
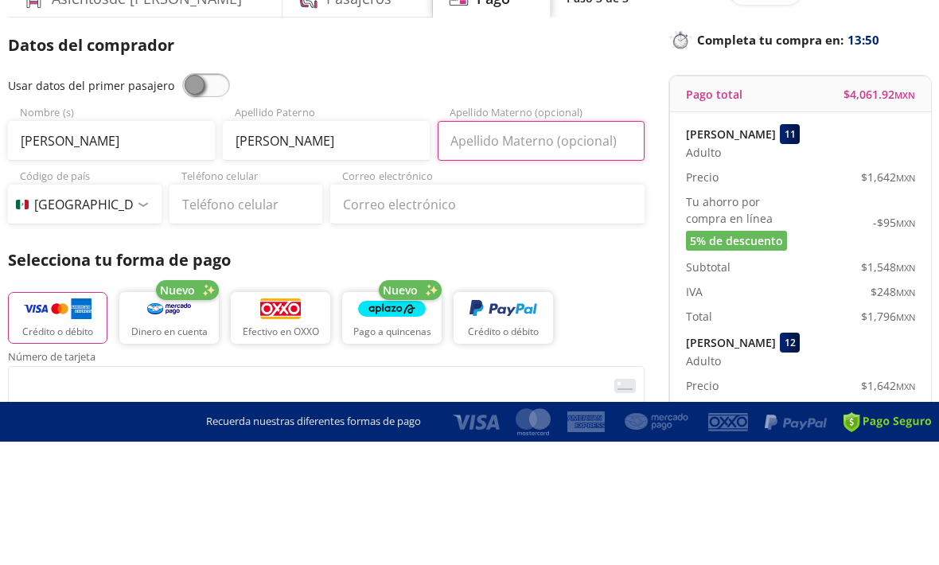
click at [597, 244] on input "Apellido Materno (opcional)" at bounding box center [541, 264] width 207 height 40
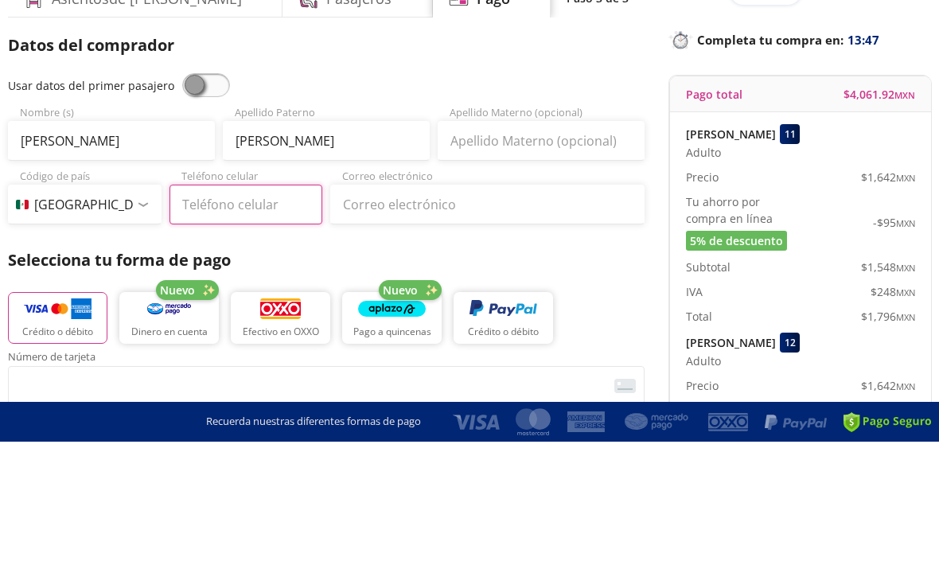
click at [216, 308] on input "Teléfono celular" at bounding box center [246, 328] width 154 height 40
type input "[PHONE_NUMBER]"
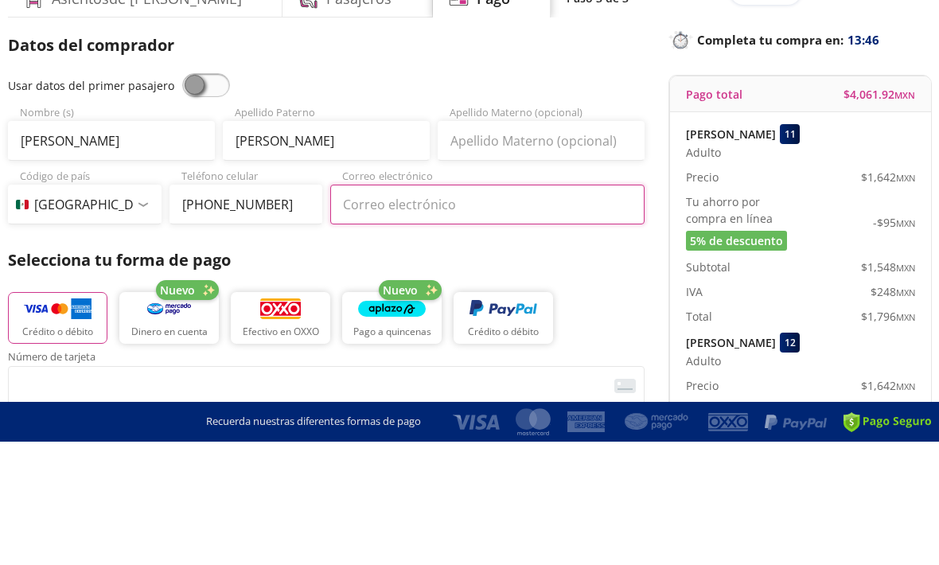
click at [558, 308] on input "Correo electrónico" at bounding box center [487, 328] width 314 height 40
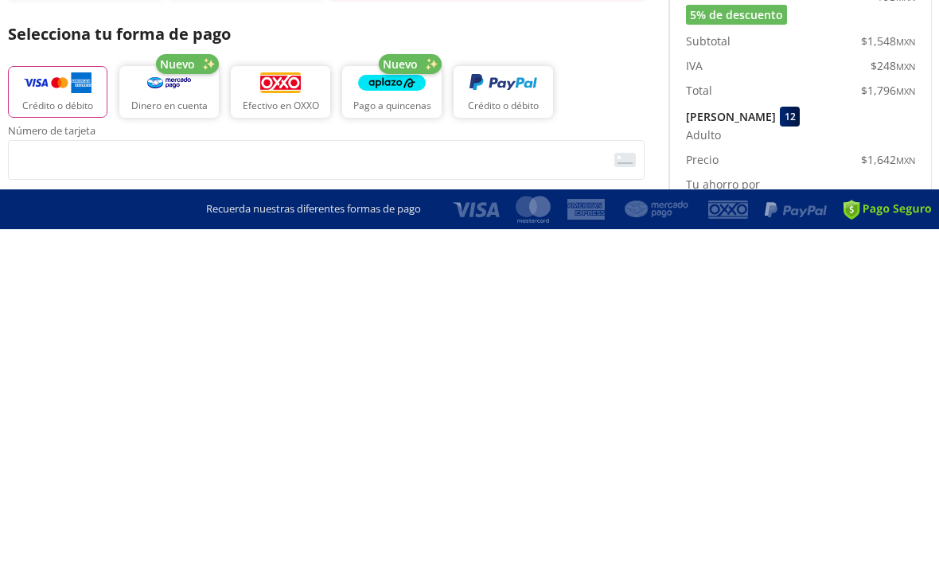
type input "[EMAIL_ADDRESS][DOMAIN_NAME]"
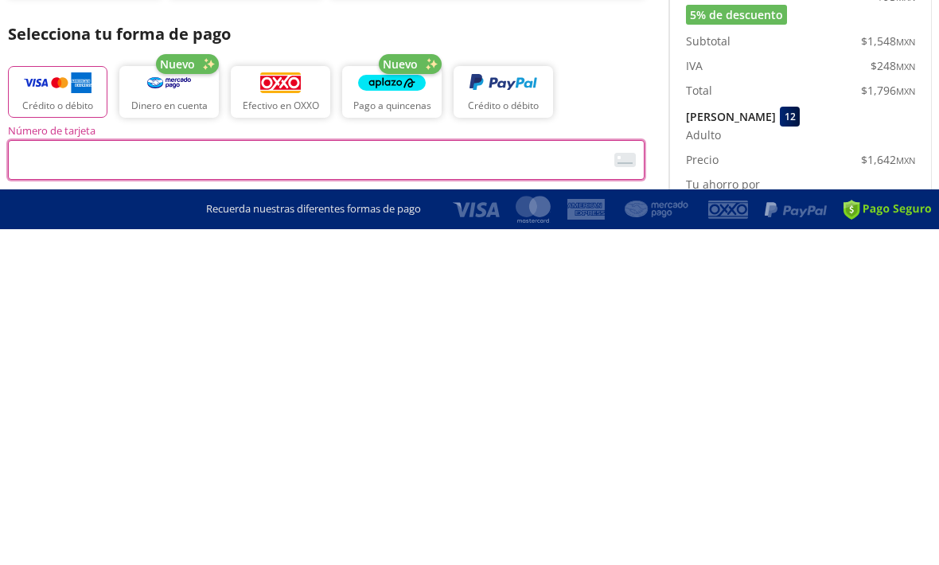
scroll to position [16, 0]
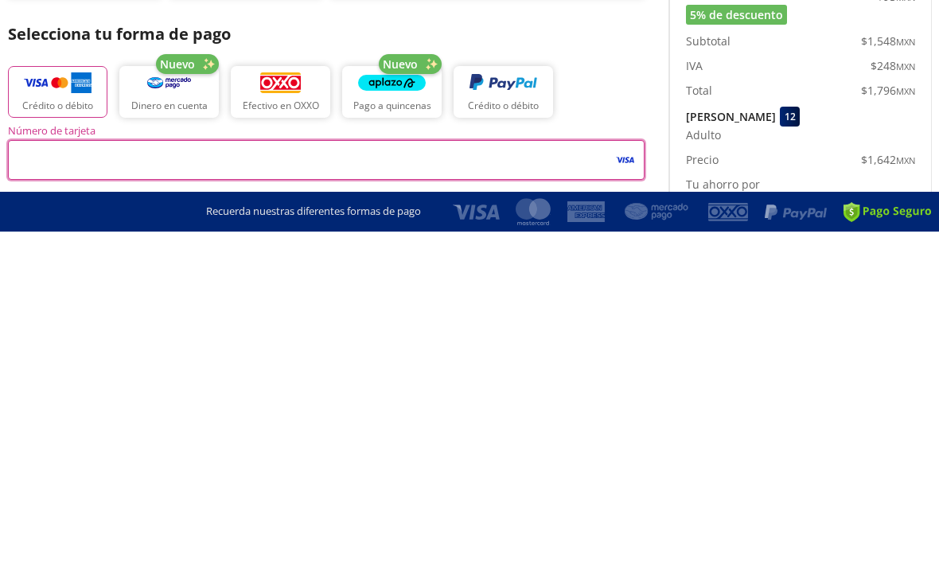
click at [123, 540] on span "<p>Your browser does not support iframes.</p>" at bounding box center [164, 560] width 312 height 40
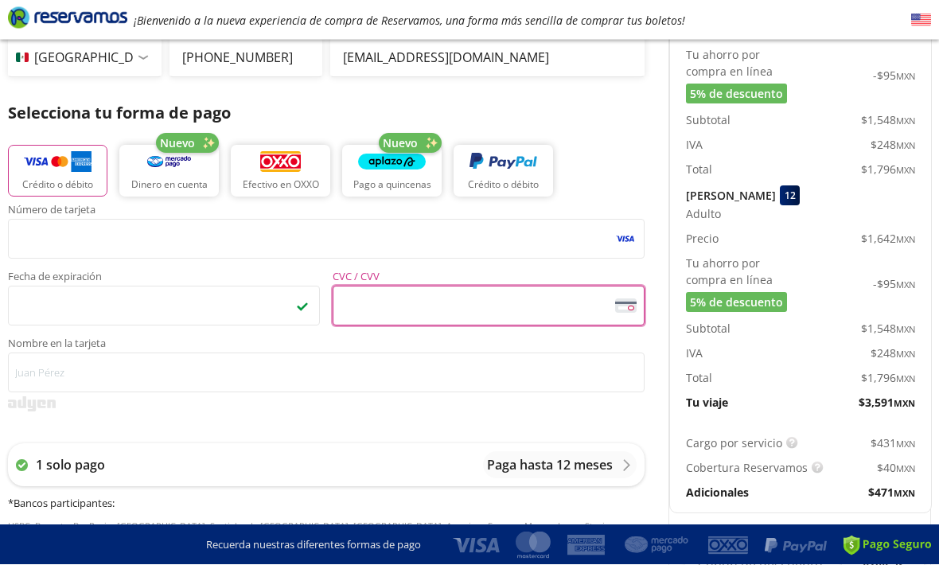
scroll to position [270, 0]
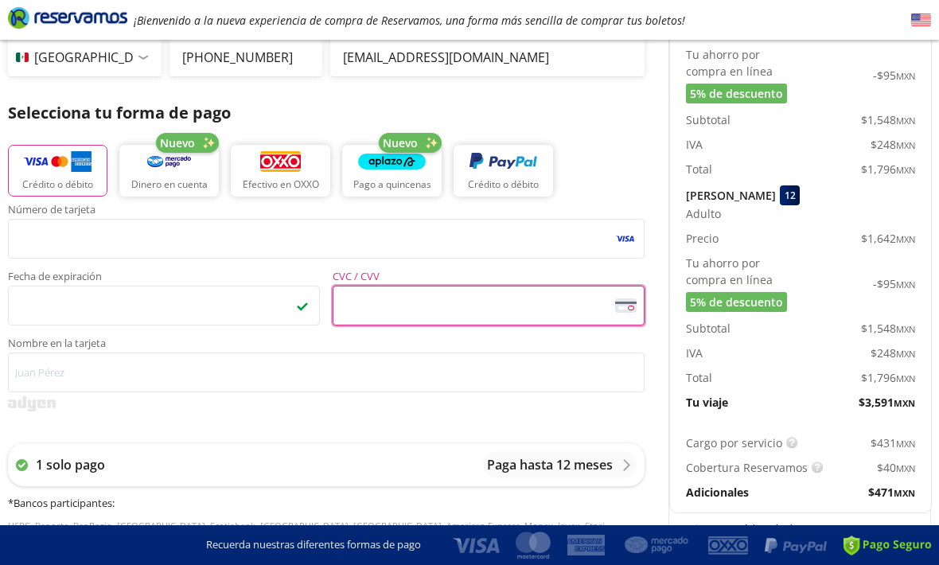
click at [367, 286] on span "<p>Your browser does not support iframes.</p>" at bounding box center [489, 306] width 312 height 40
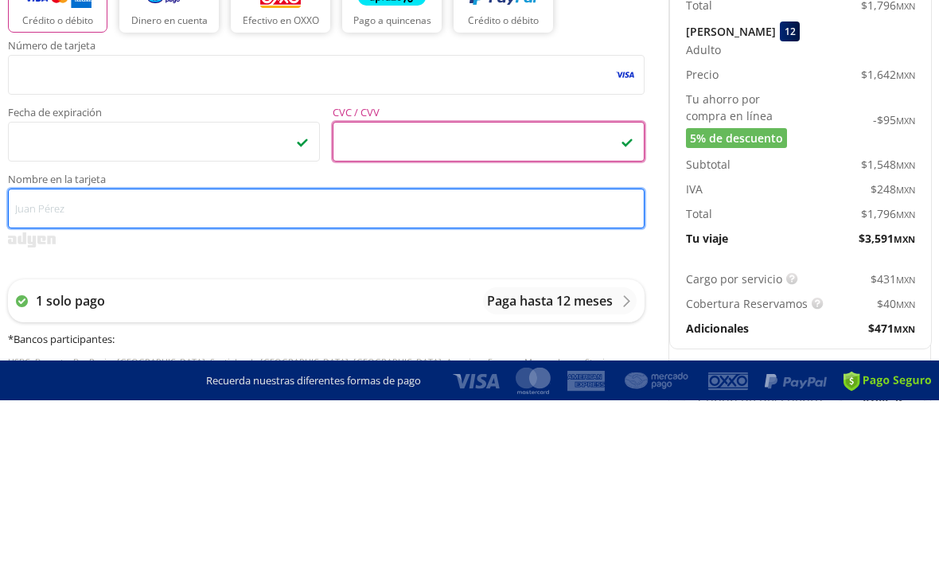
click at [135, 353] on input "Nombre en la tarjeta" at bounding box center [326, 373] width 636 height 40
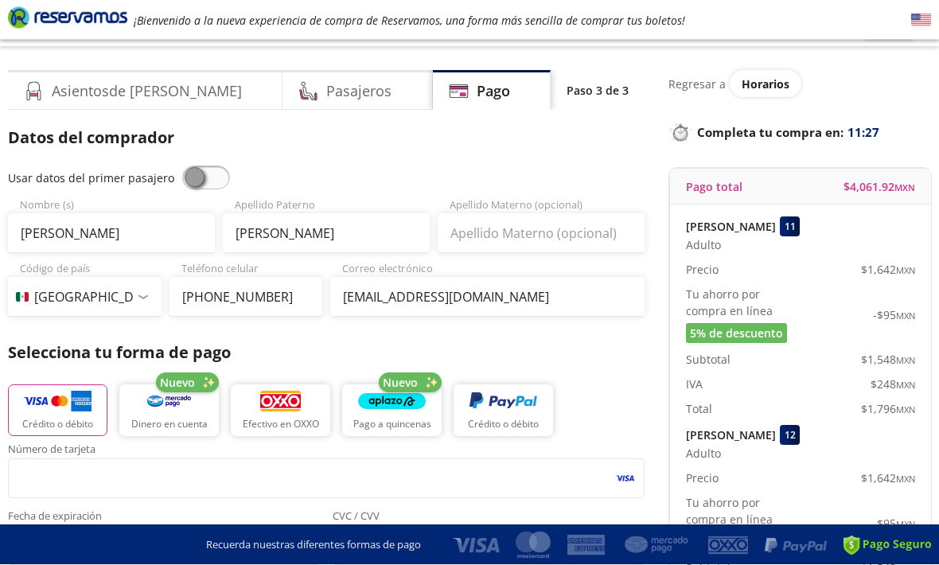
scroll to position [0, 0]
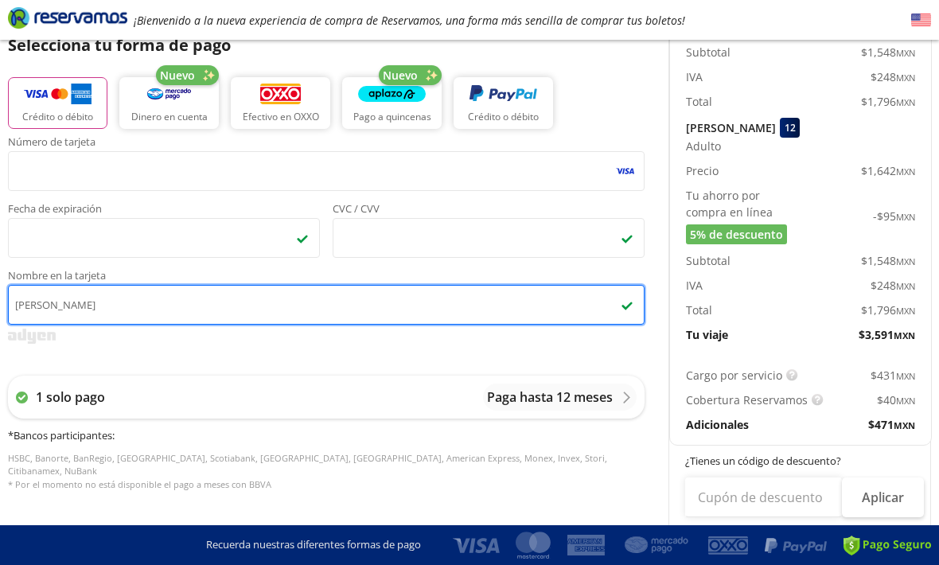
type input "[PERSON_NAME]"
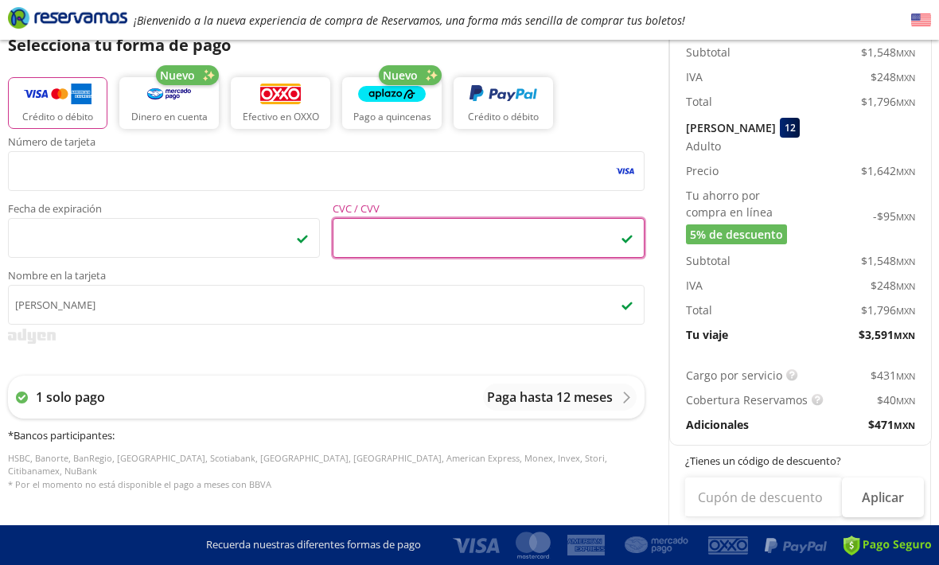
scroll to position [337, 0]
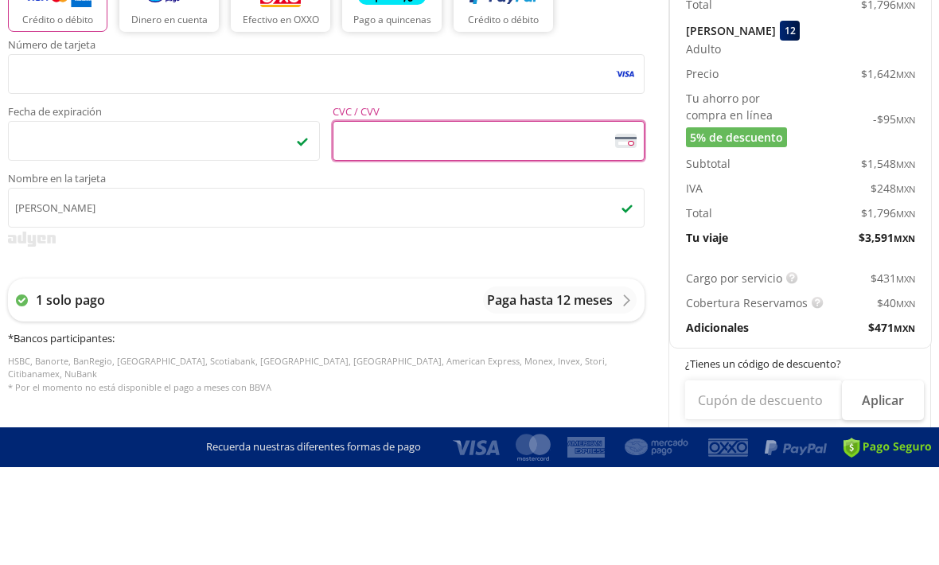
click at [564, 329] on div at bounding box center [326, 336] width 636 height 15
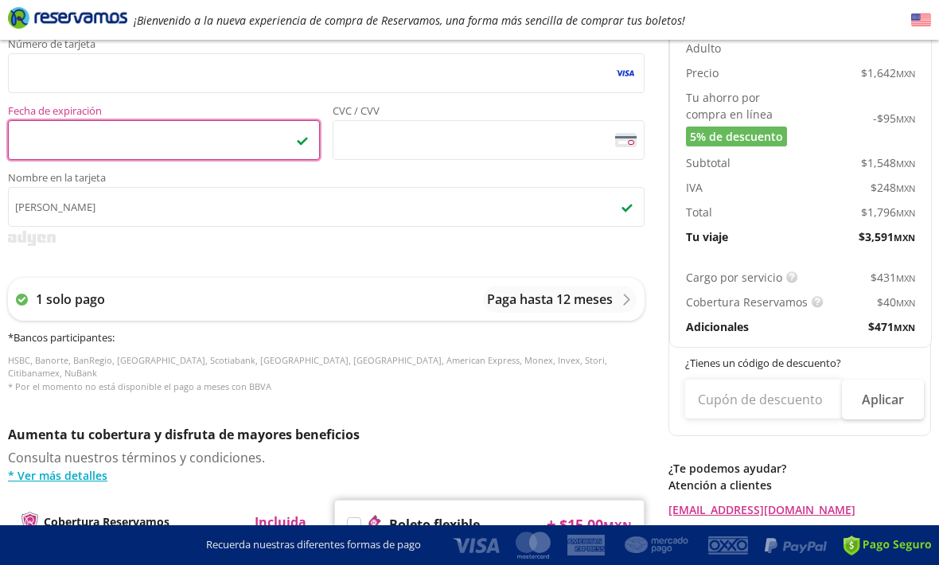
scroll to position [435, 0]
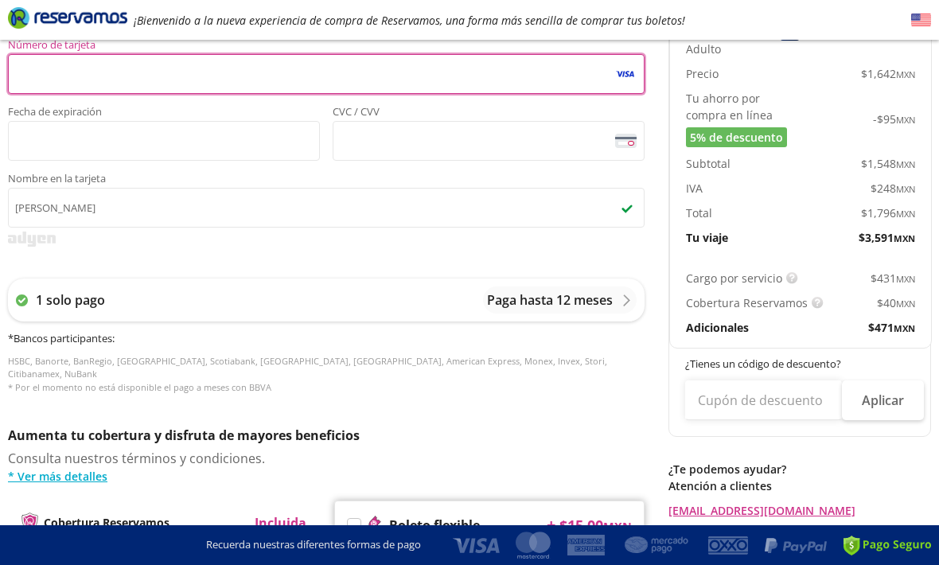
click at [141, 256] on div "Número de tarjeta <p>Your browser does not support iframes.</p> Fecha de expira…" at bounding box center [326, 225] width 636 height 370
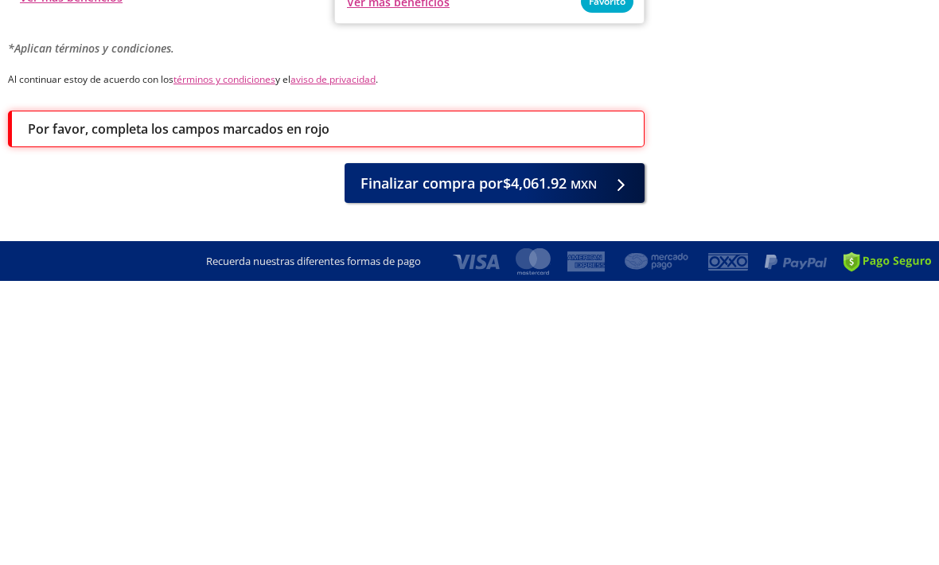
scroll to position [749, 0]
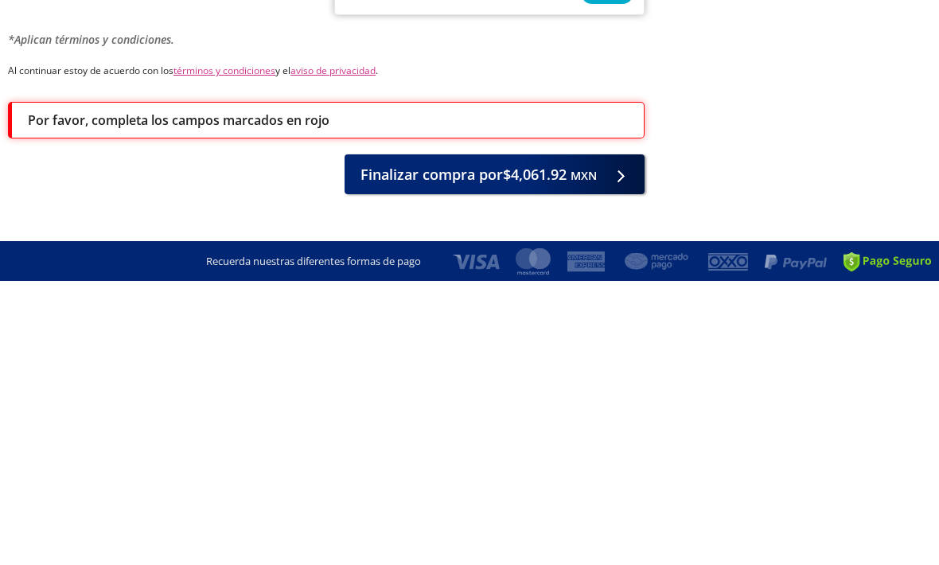
click at [373, 448] on span "Finalizar compra por $4,061.92 MXN" at bounding box center [478, 458] width 236 height 21
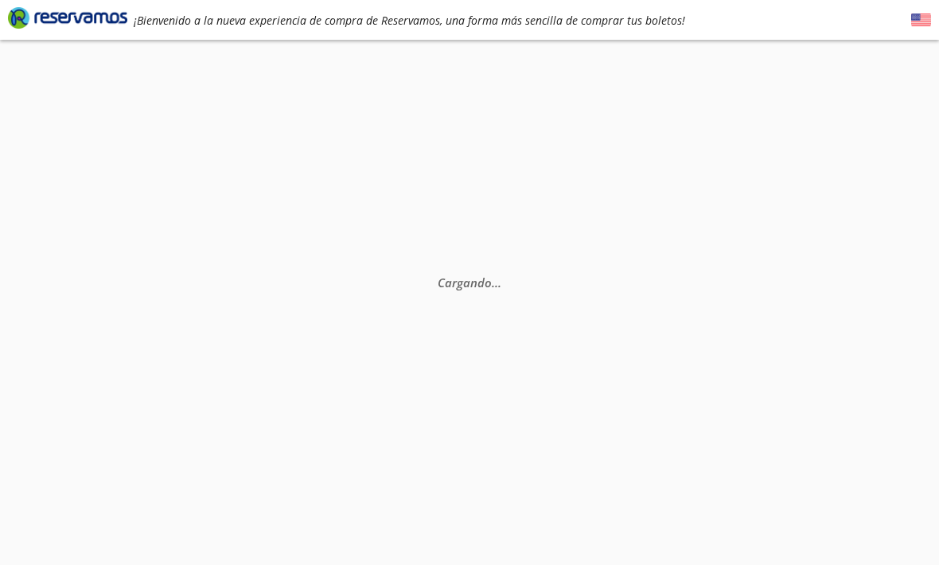
scroll to position [103, 0]
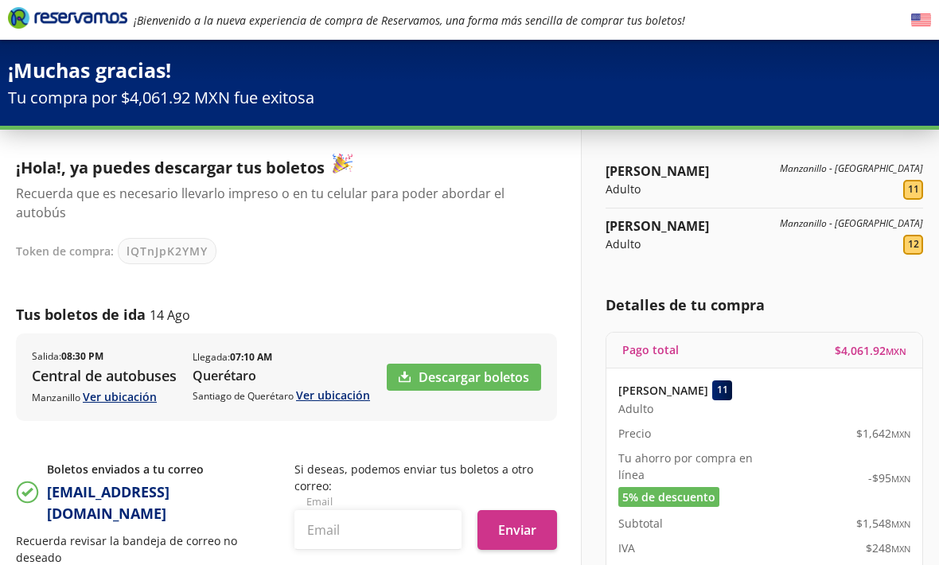
click at [423, 372] on link "Descargar boletos" at bounding box center [464, 377] width 154 height 27
